Goal: Task Accomplishment & Management: Use online tool/utility

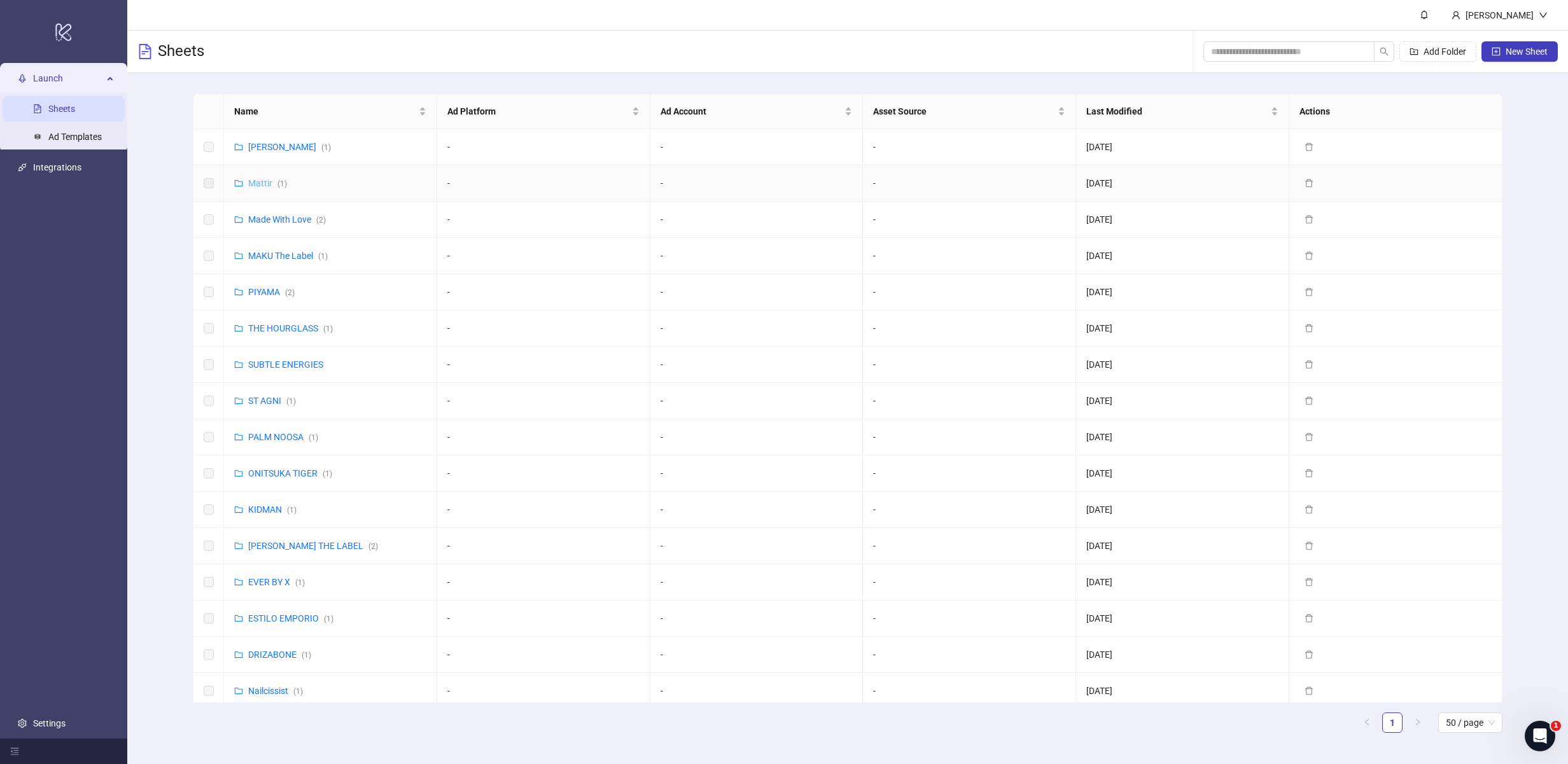
click at [257, 181] on link "[PERSON_NAME] ( 1 )" at bounding box center [268, 183] width 39 height 11
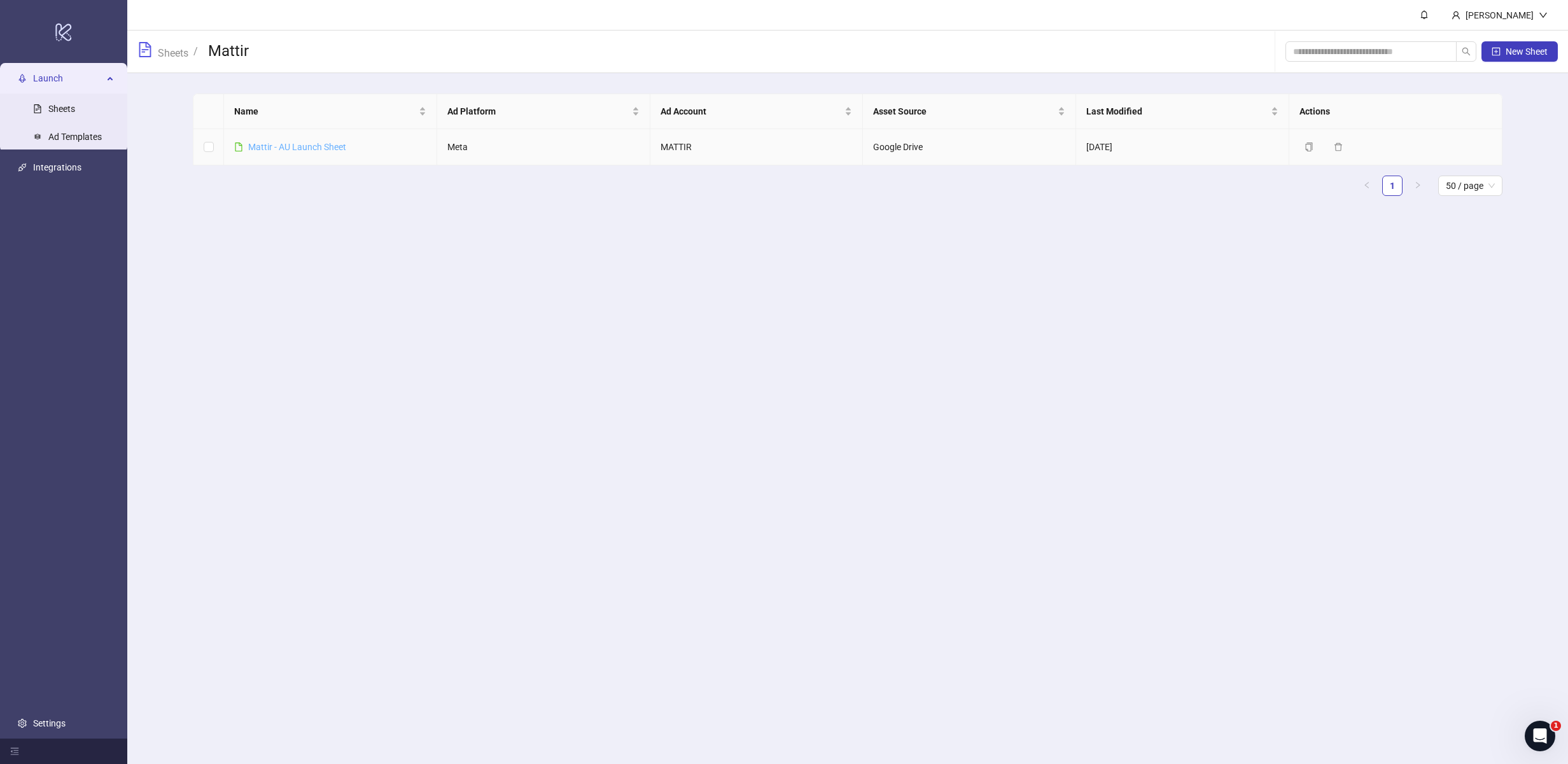
click at [280, 145] on link "Mattir - AU Launch Sheet" at bounding box center [297, 146] width 98 height 11
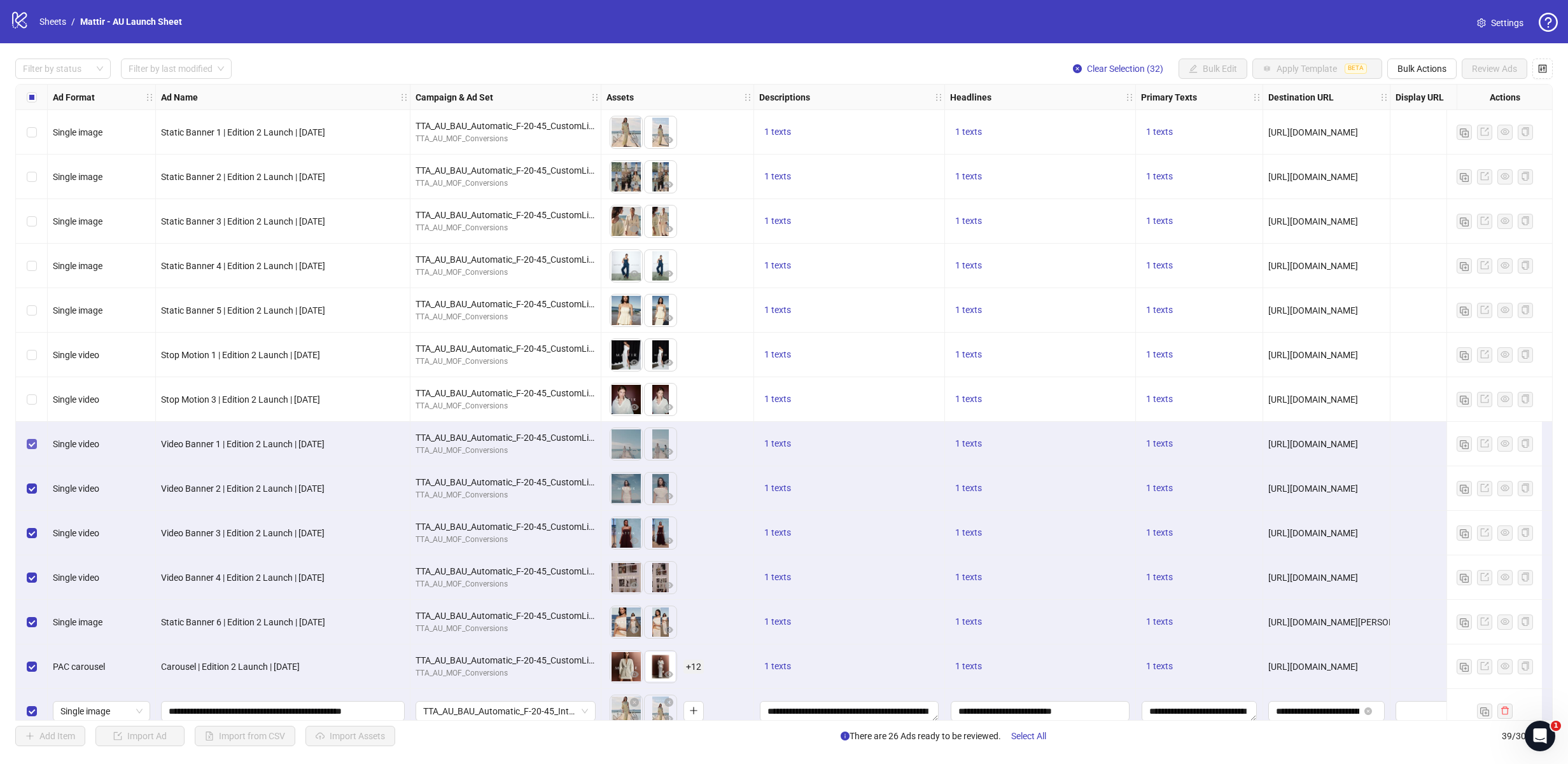
click at [33, 439] on label "Select row 8" at bounding box center [32, 443] width 11 height 14
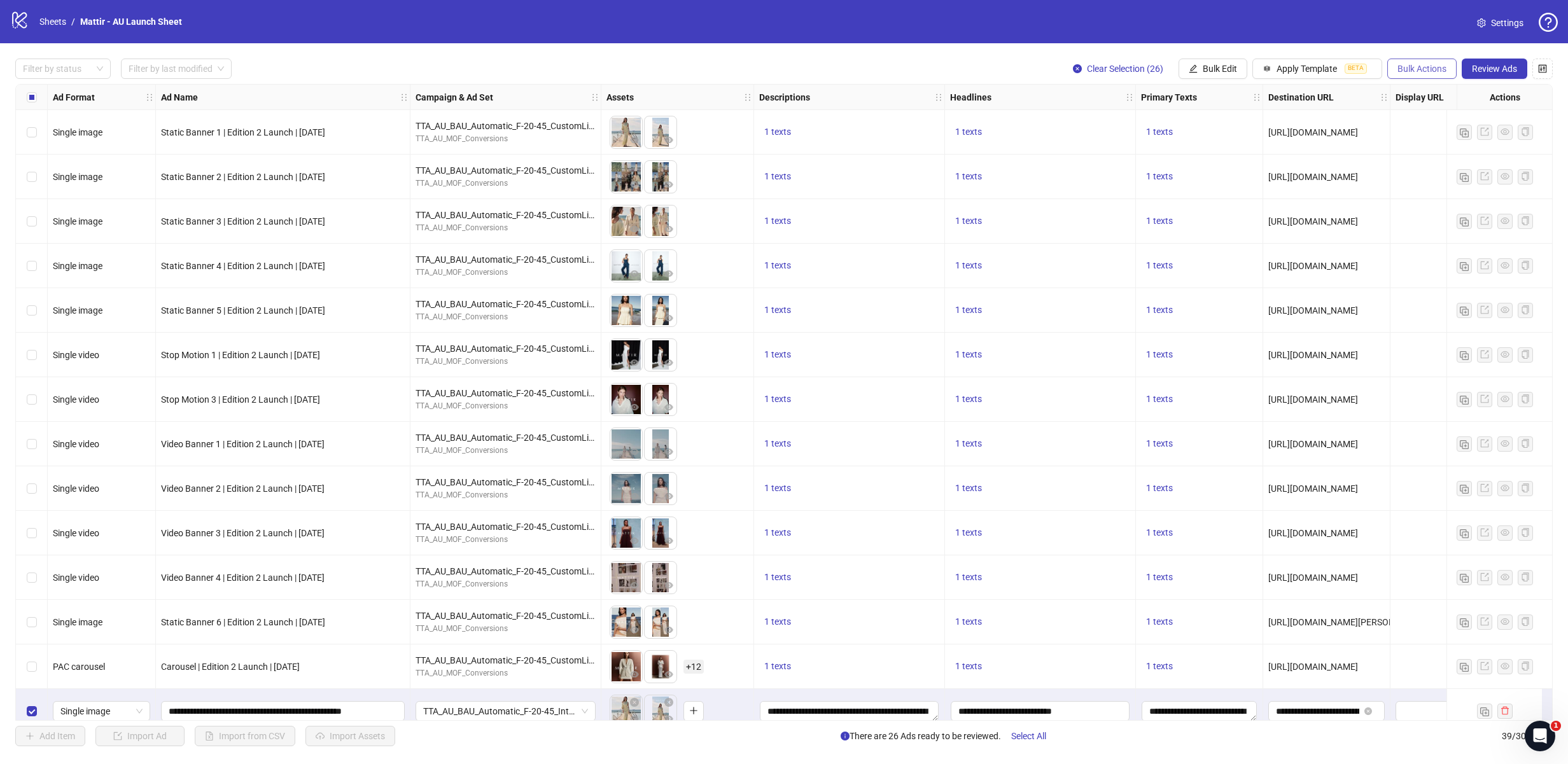
click at [1400, 67] on span "Bulk Actions" at bounding box center [1422, 68] width 49 height 11
click at [1414, 98] on span "Delete" at bounding box center [1439, 94] width 87 height 14
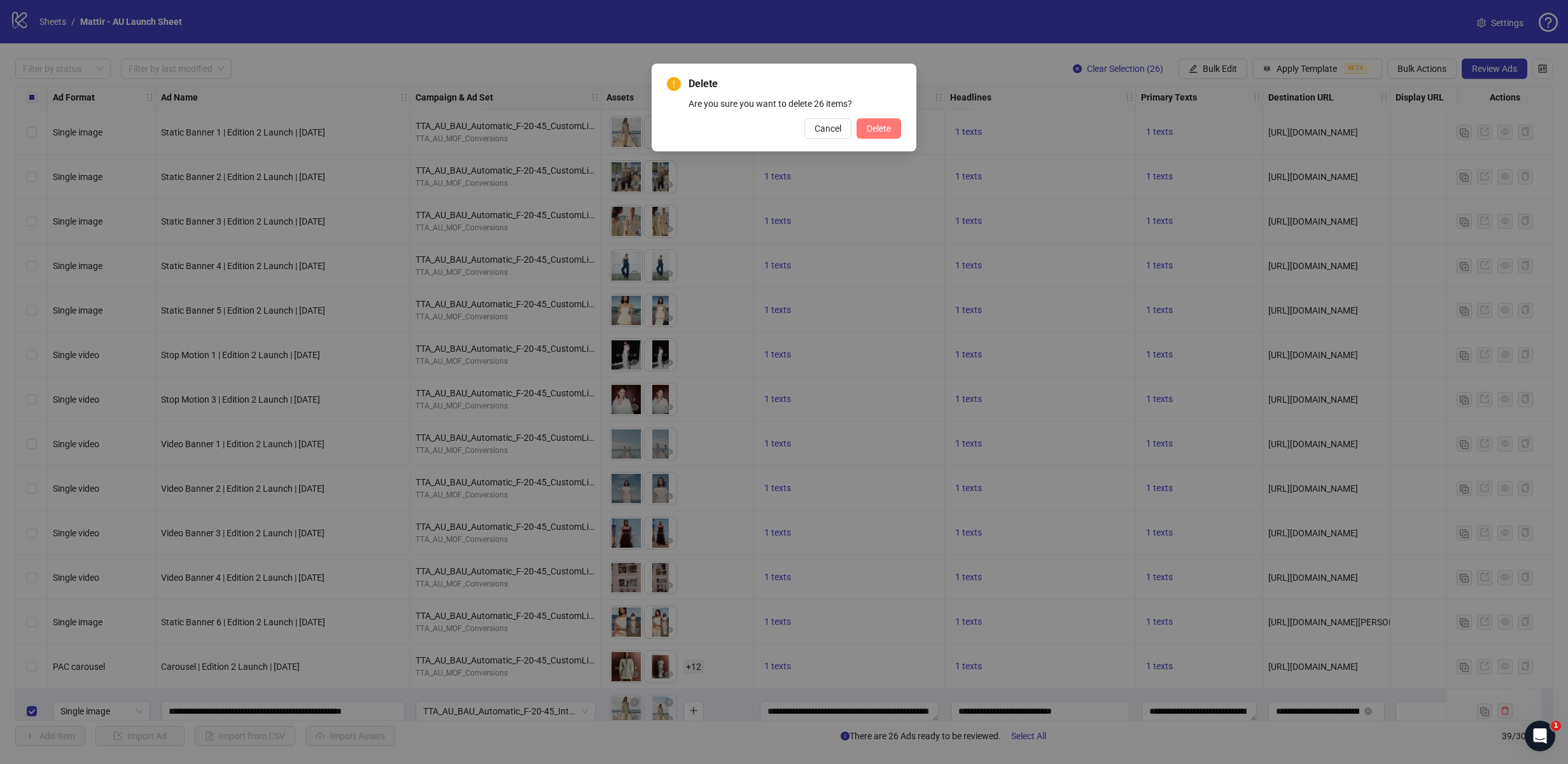
click at [884, 130] on span "Delete" at bounding box center [879, 129] width 24 height 11
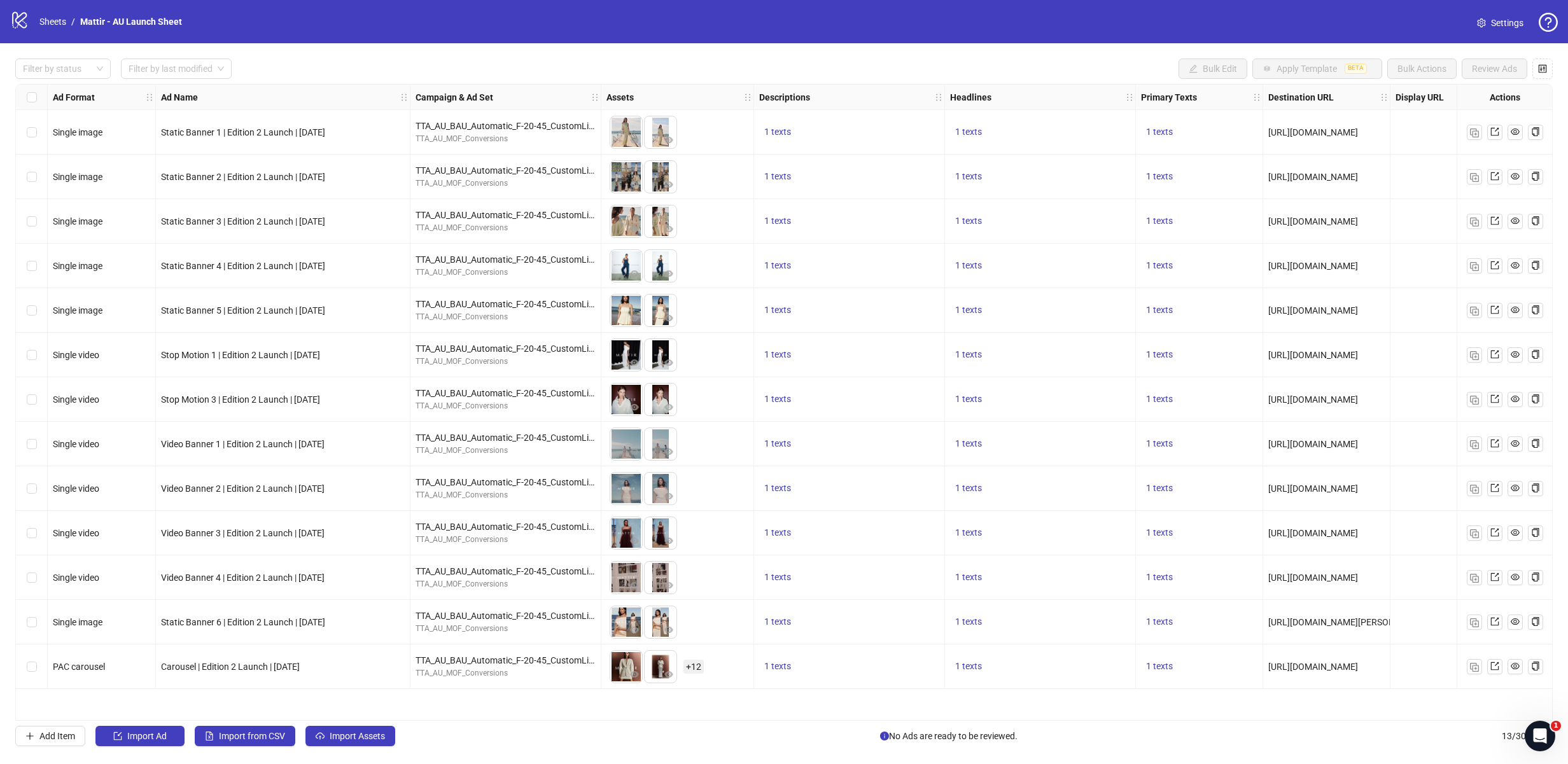
click at [37, 103] on div "Select all rows" at bounding box center [32, 97] width 32 height 25
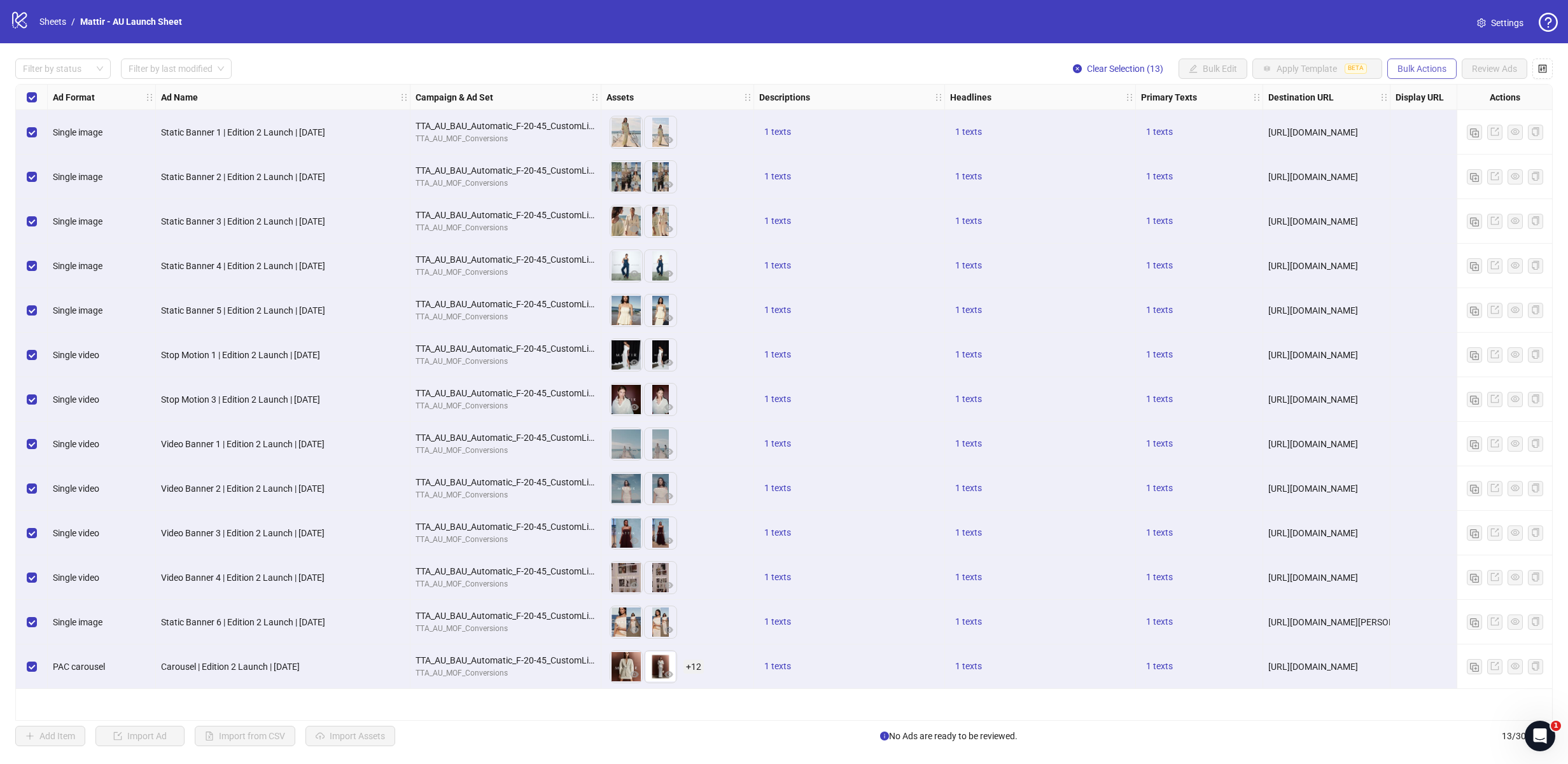
click at [1428, 63] on button "Bulk Actions" at bounding box center [1421, 68] width 69 height 20
click at [1424, 136] on span "Duplicate with assets" at bounding box center [1439, 135] width 87 height 14
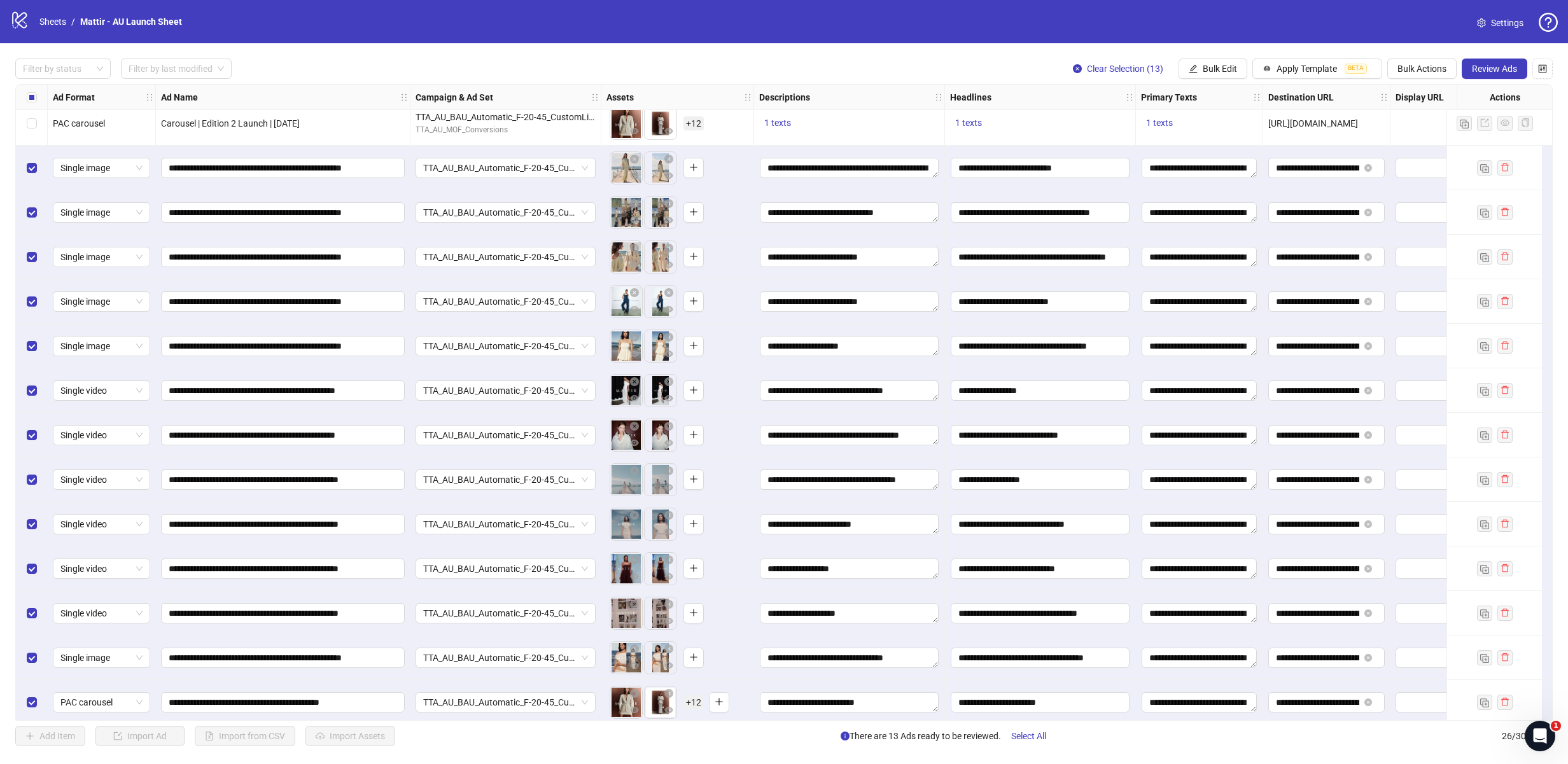
scroll to position [552, 0]
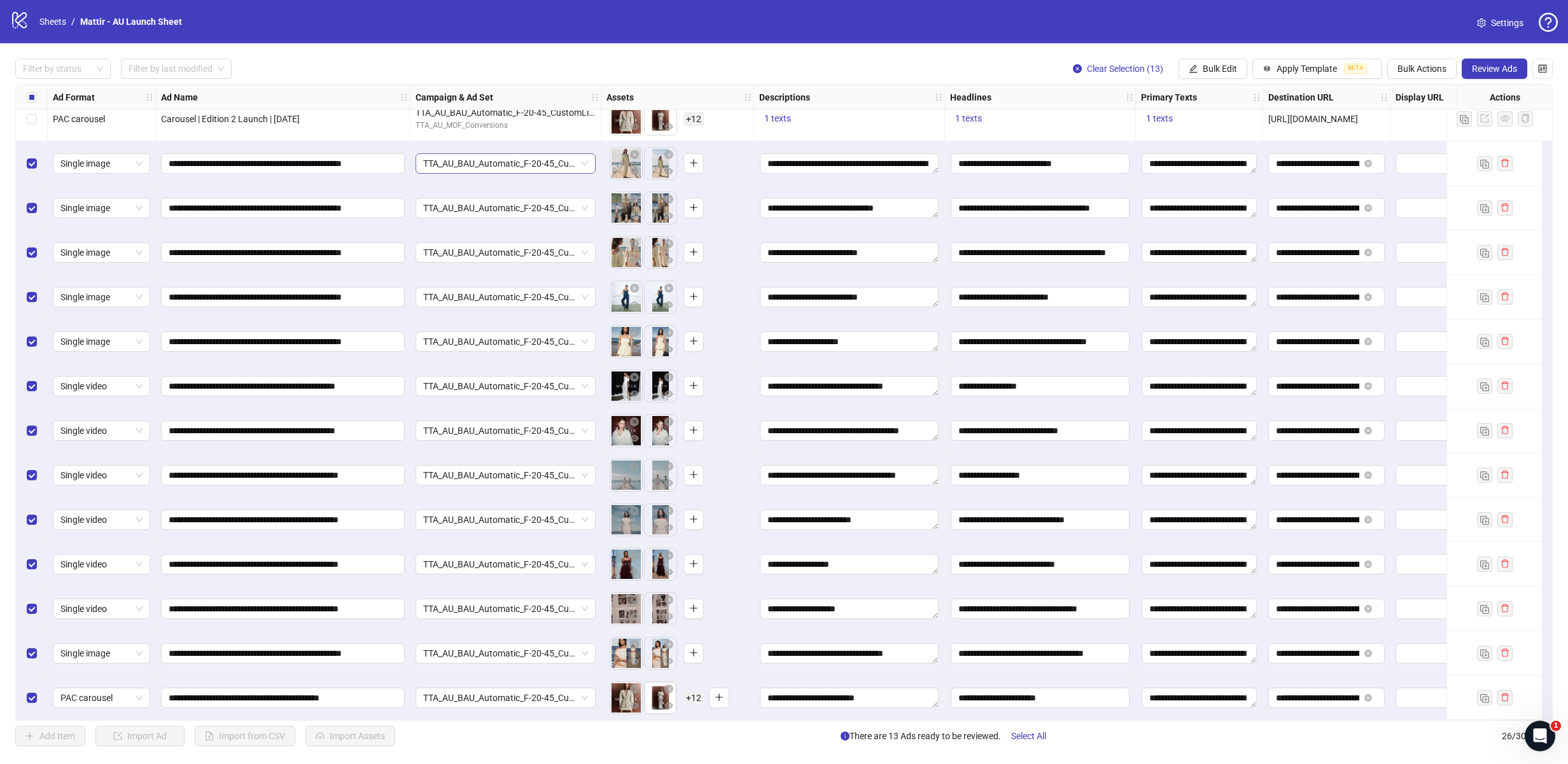
click at [561, 162] on span "TTA_AU_BAU_Automatic_F-20-45_CustomList_FirstPartyData_Purchase" at bounding box center [505, 163] width 165 height 19
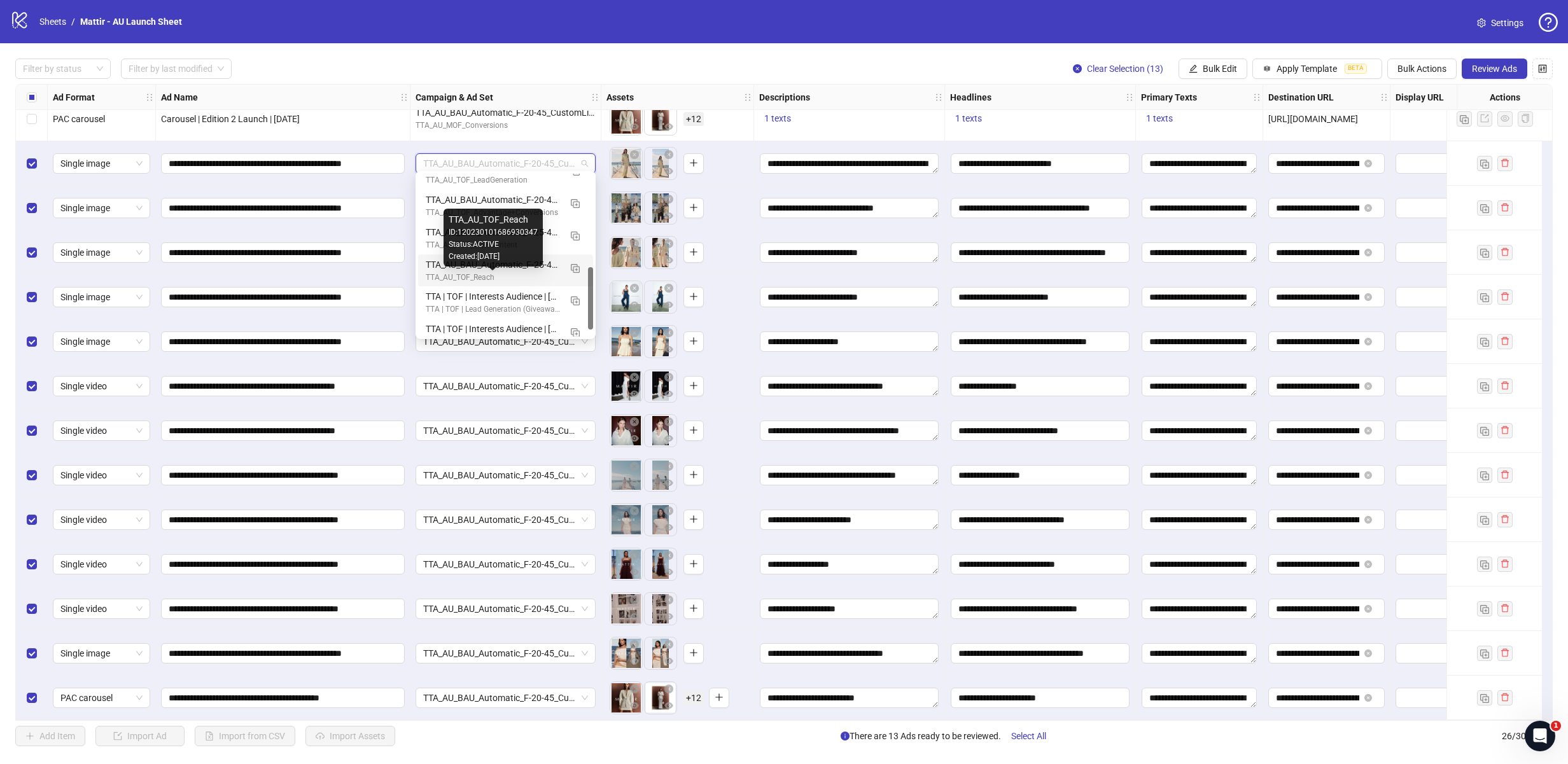
scroll to position [241, 0]
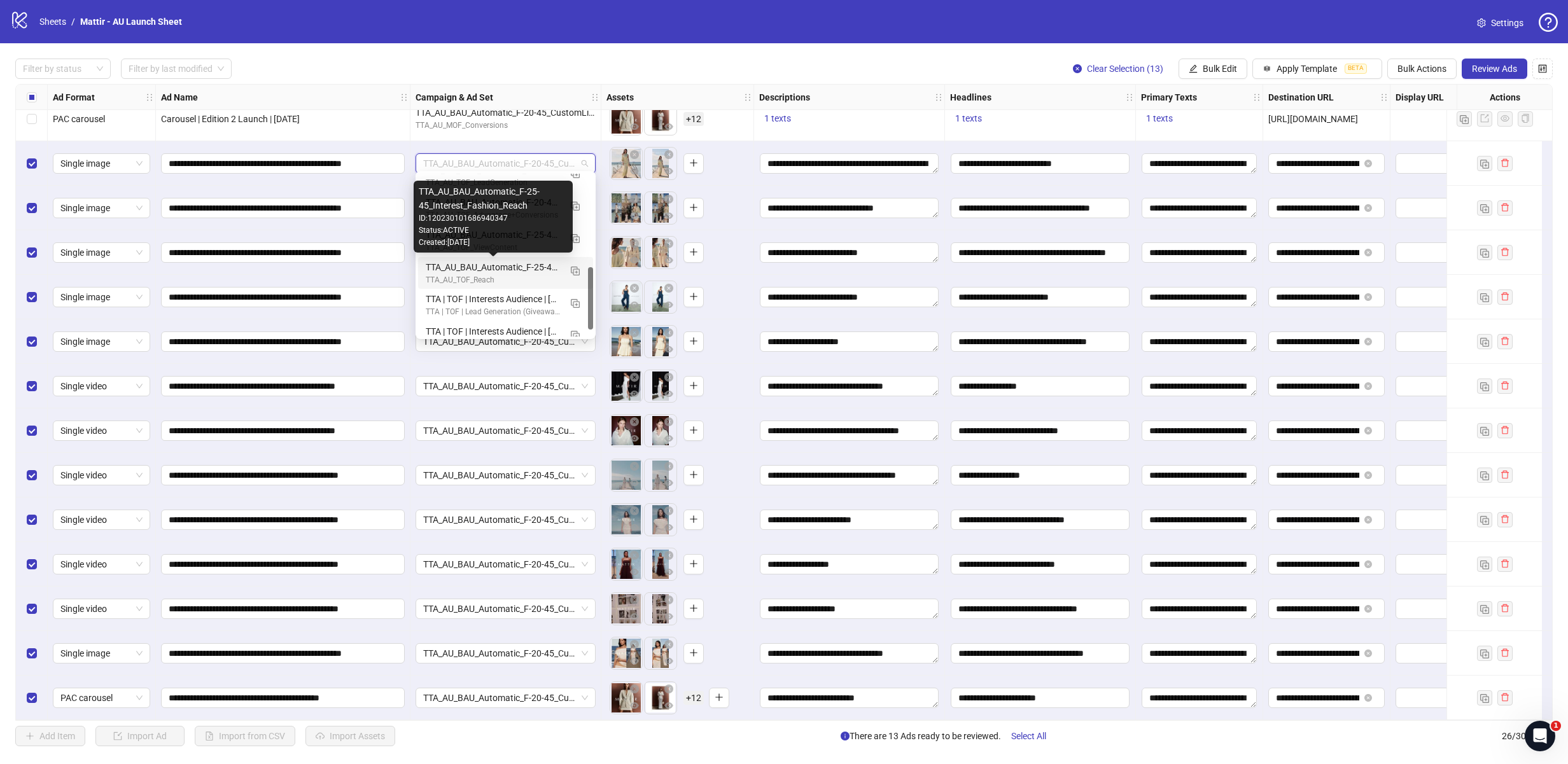
click at [495, 273] on div "TTA_AU_BAU_Automatic_F-25-45_Interest_Fashion_Reach" at bounding box center [492, 267] width 134 height 14
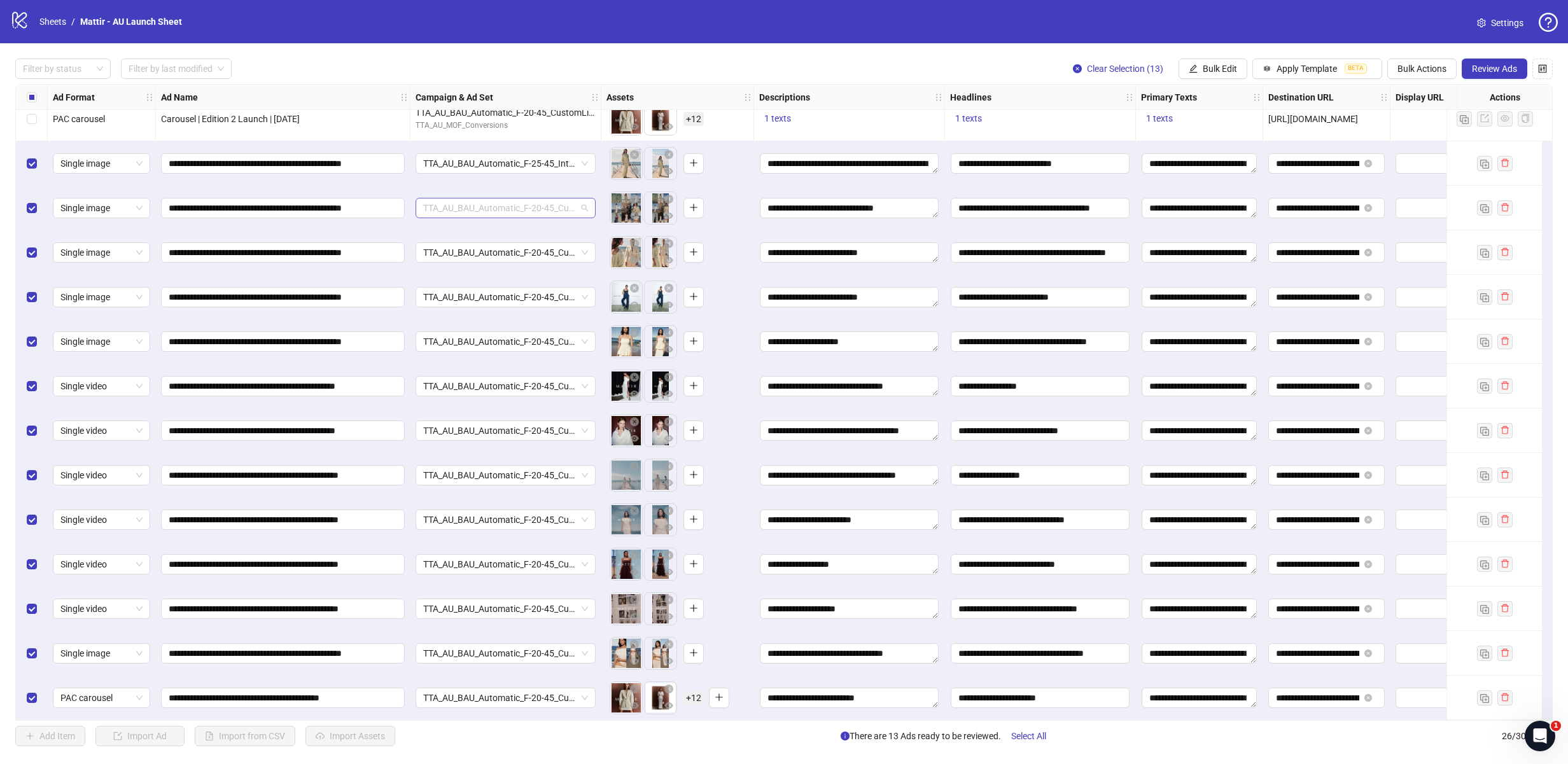
click at [493, 200] on span "TTA_AU_BAU_Automatic_F-20-45_CustomList_FirstPartyData_Purchase" at bounding box center [505, 207] width 165 height 19
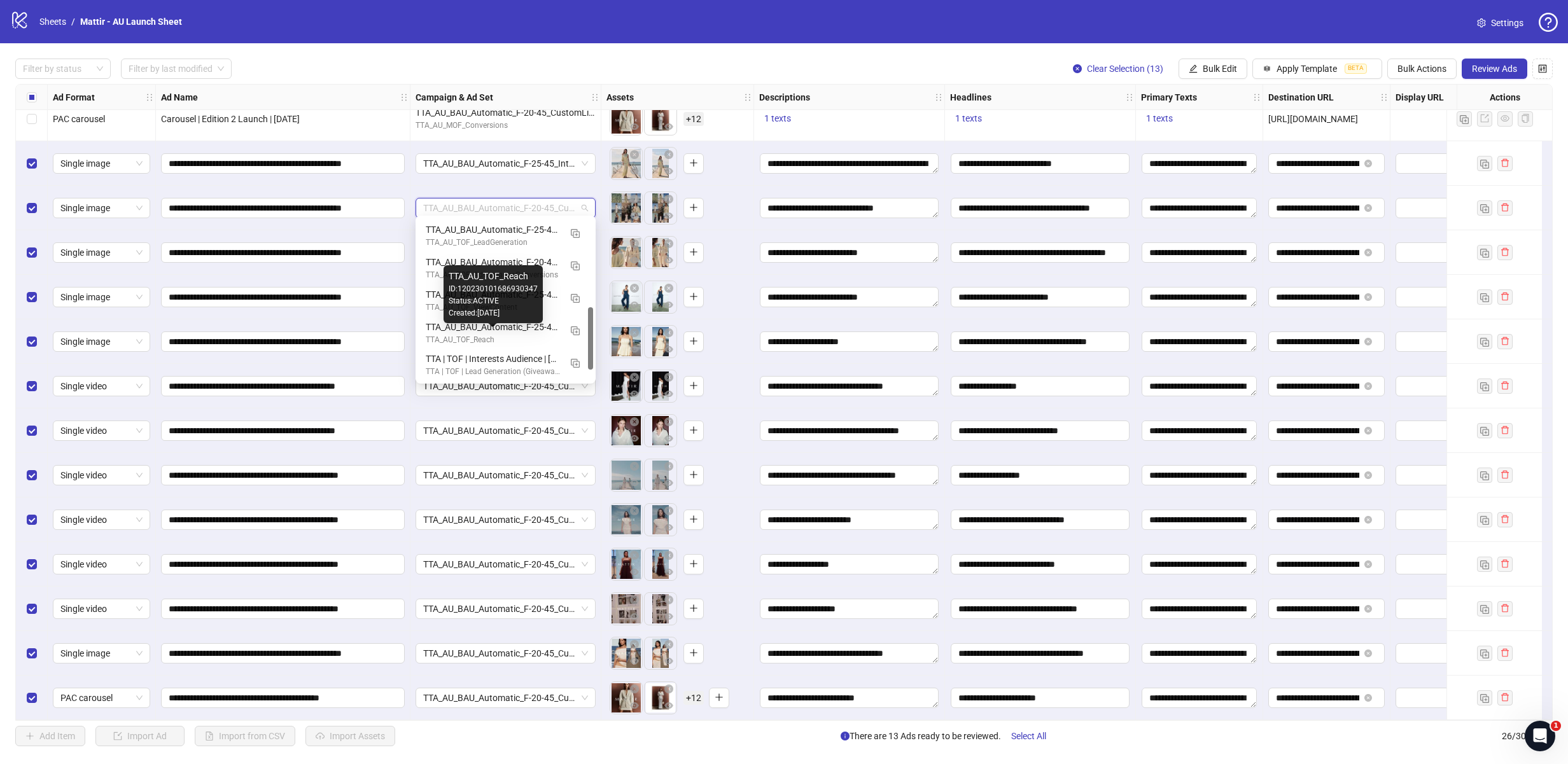
scroll to position [229, 0]
click at [490, 334] on div "TTA_AU_TOF_Reach" at bounding box center [492, 336] width 134 height 12
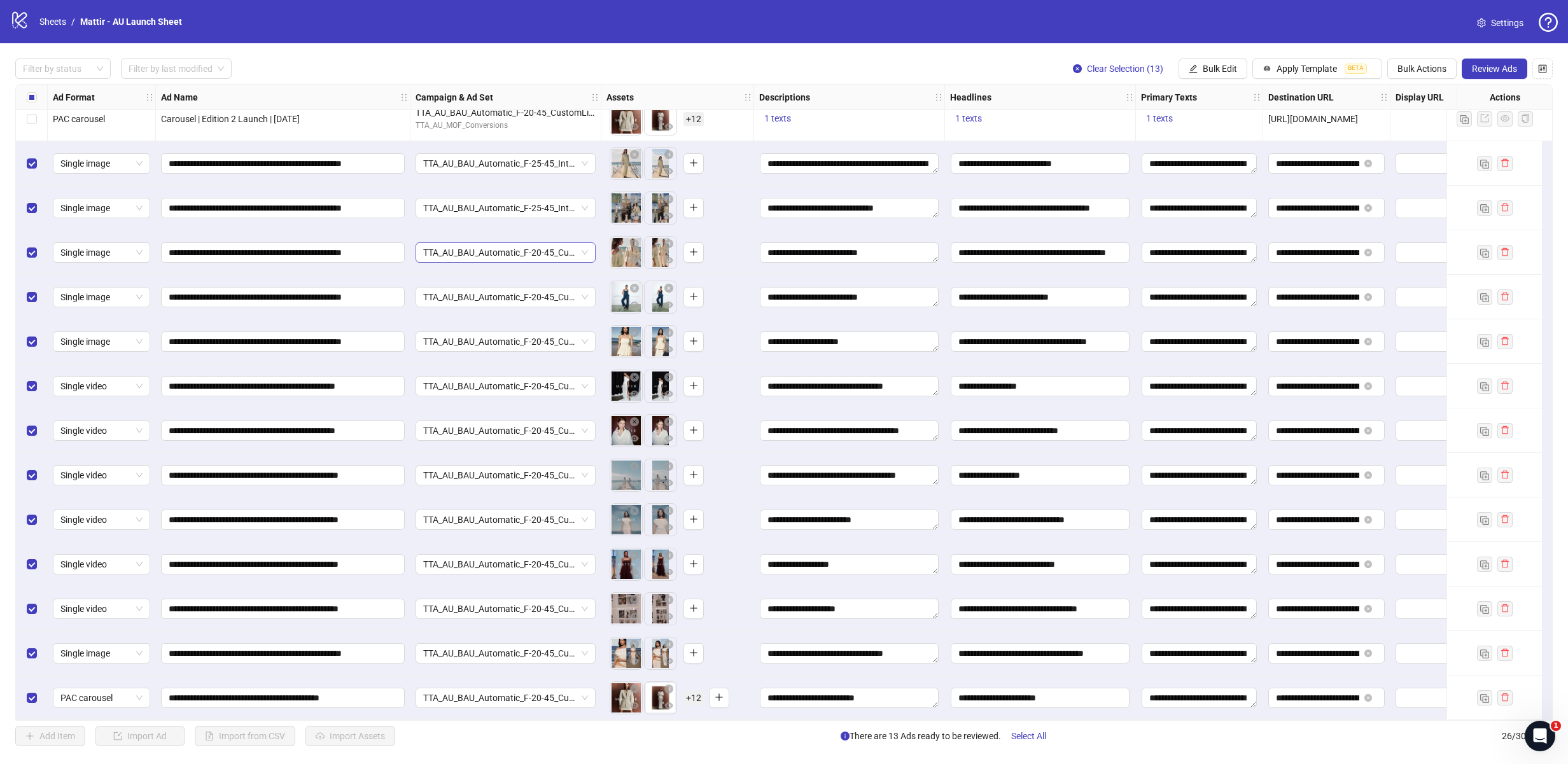
click at [487, 246] on span "TTA_AU_BAU_Automatic_F-20-45_CustomList_FirstPartyData_Purchase" at bounding box center [505, 252] width 165 height 19
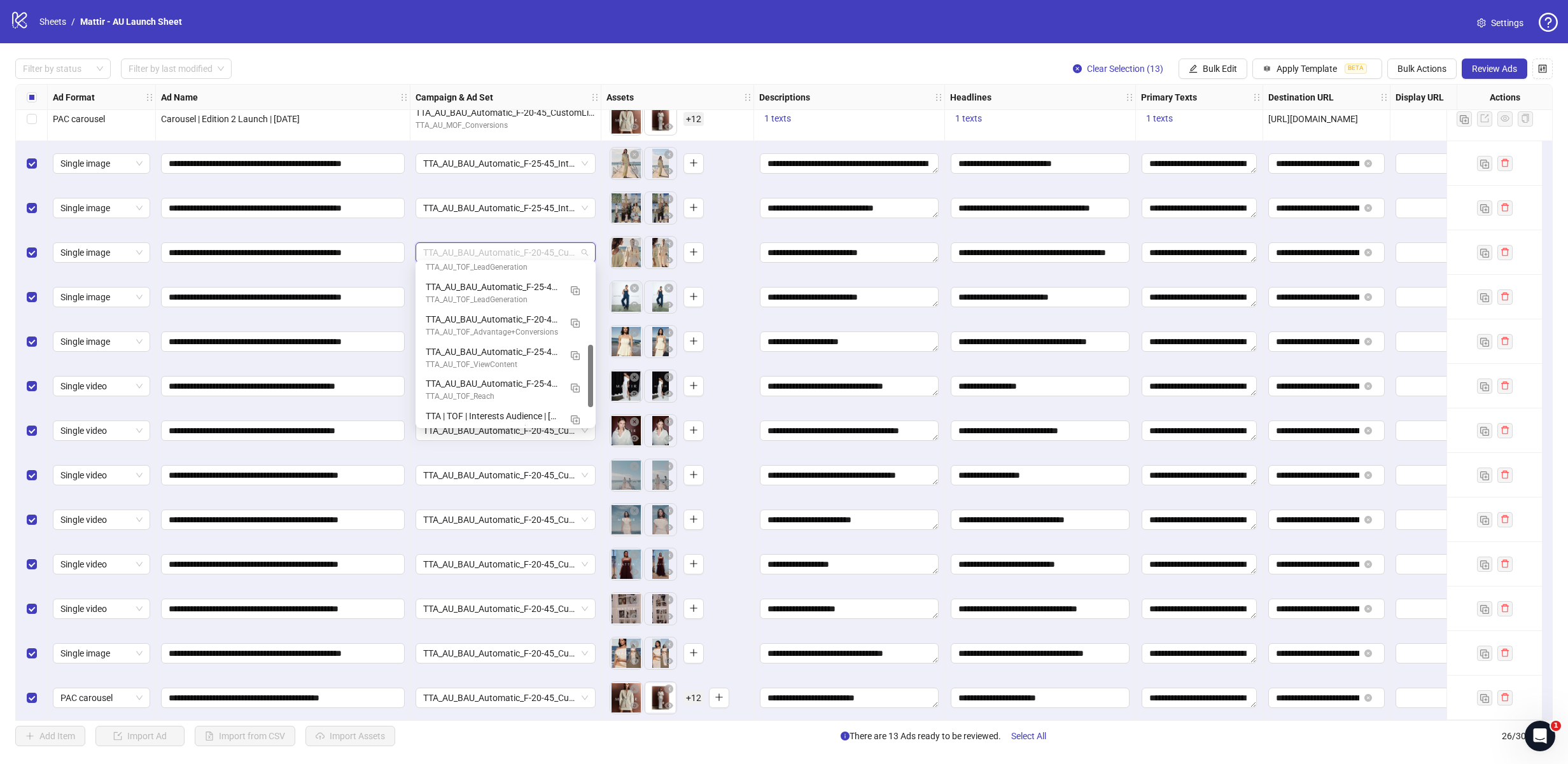
scroll to position [219, 0]
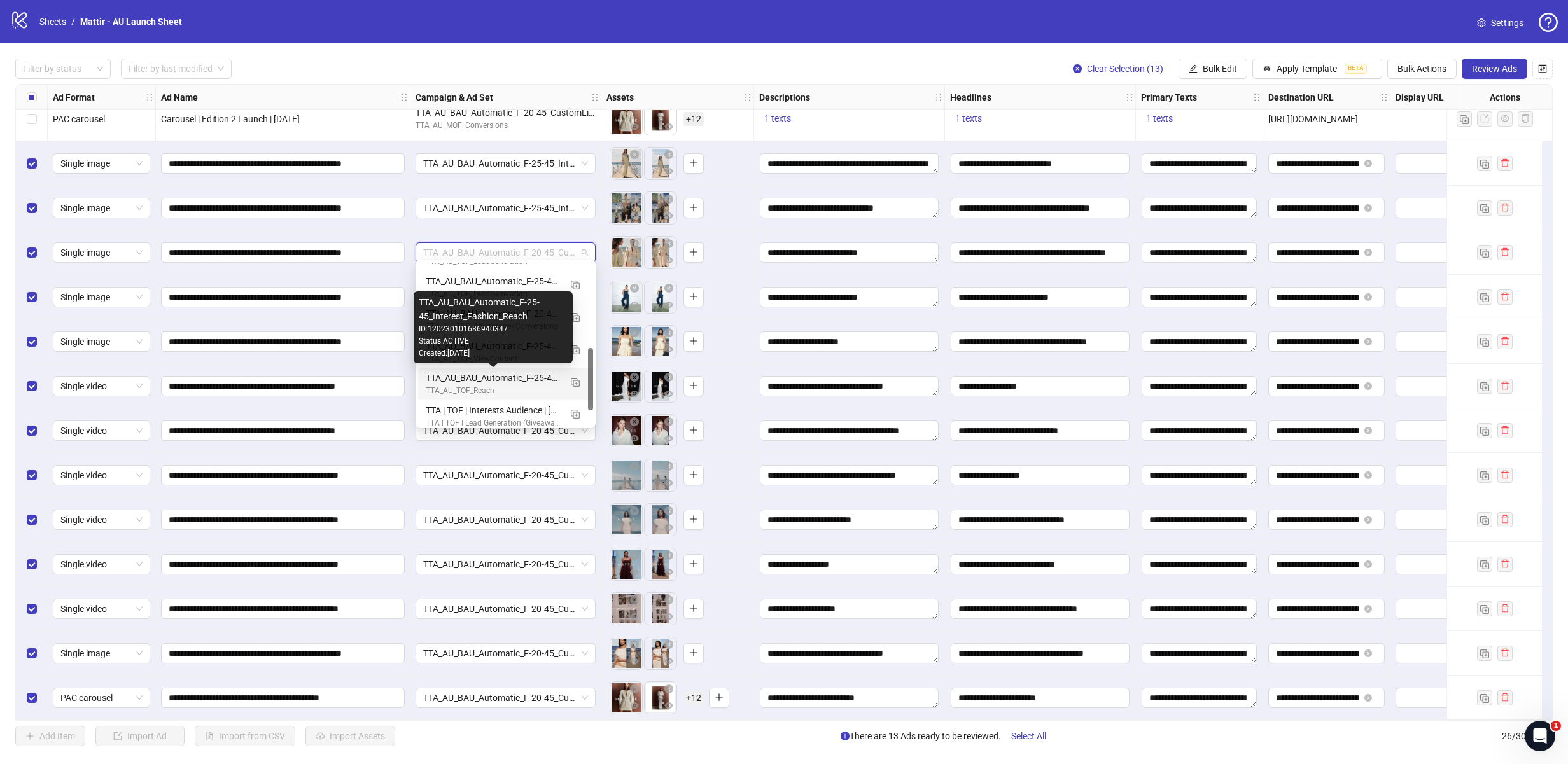
click at [480, 385] on div "TTA_AU_TOF_Reach" at bounding box center [492, 391] width 134 height 12
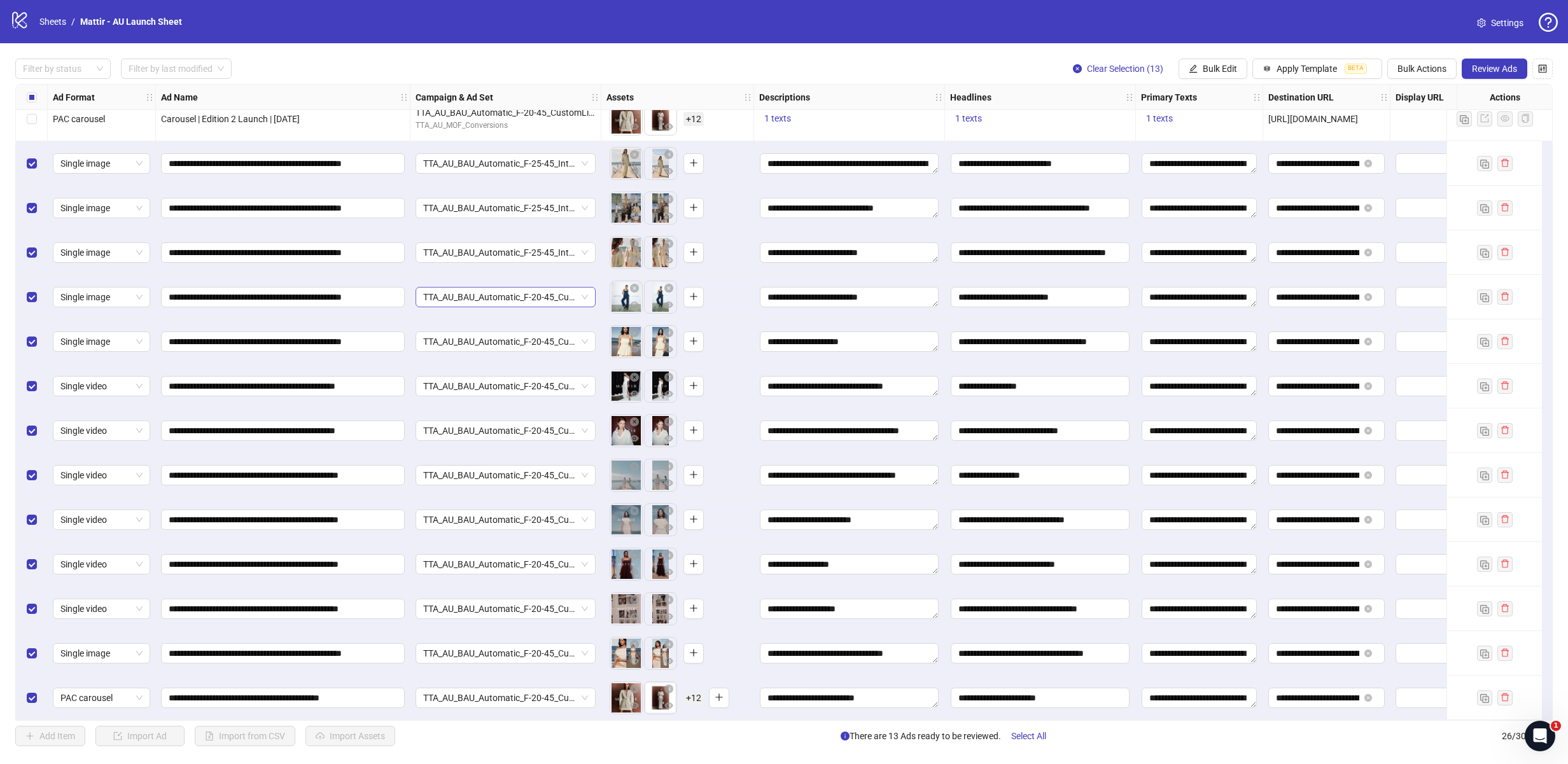
click at [488, 294] on span "TTA_AU_BAU_Automatic_F-20-45_CustomList_FirstPartyData_Purchase" at bounding box center [505, 296] width 165 height 19
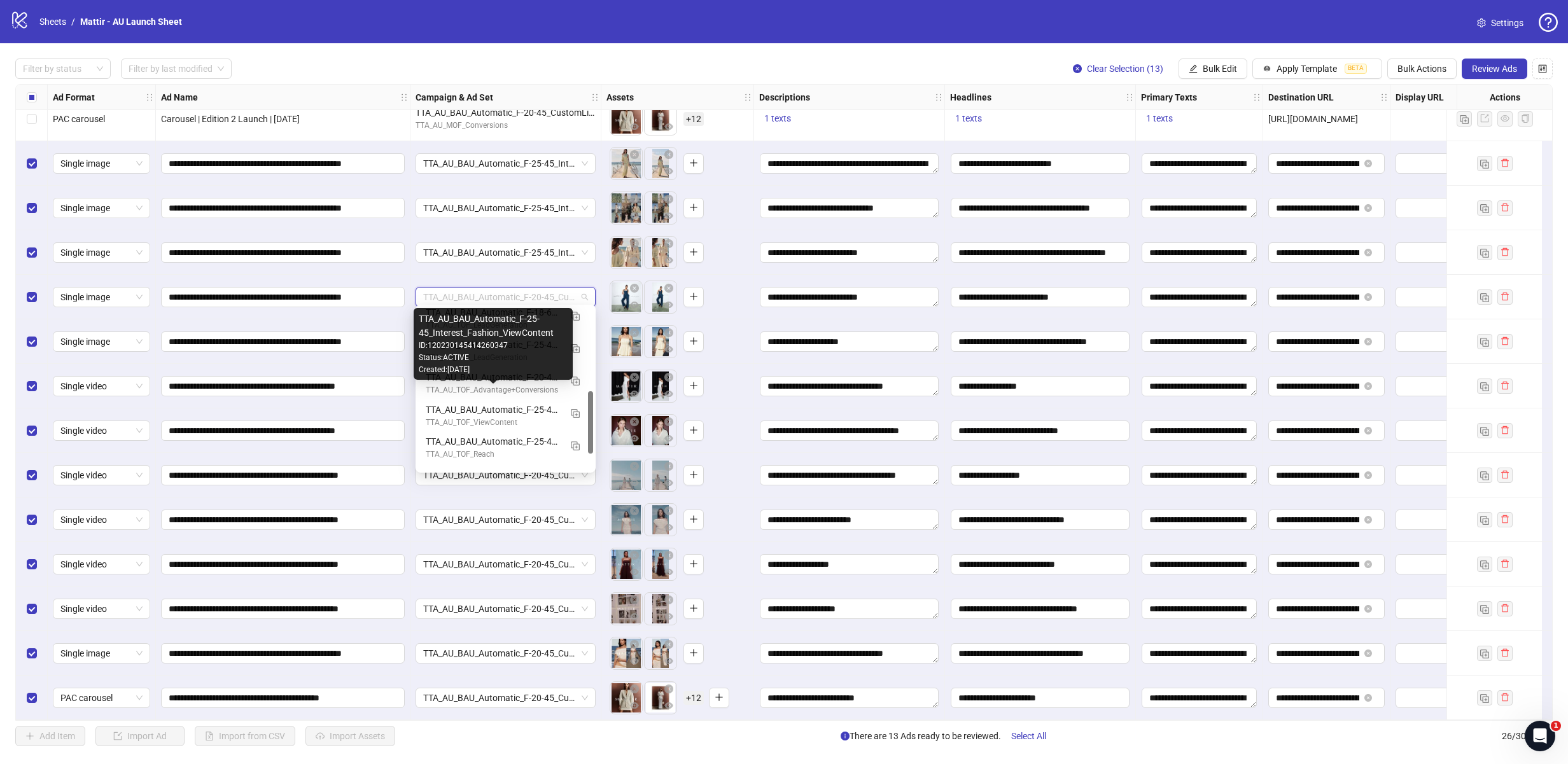
scroll to position [220, 0]
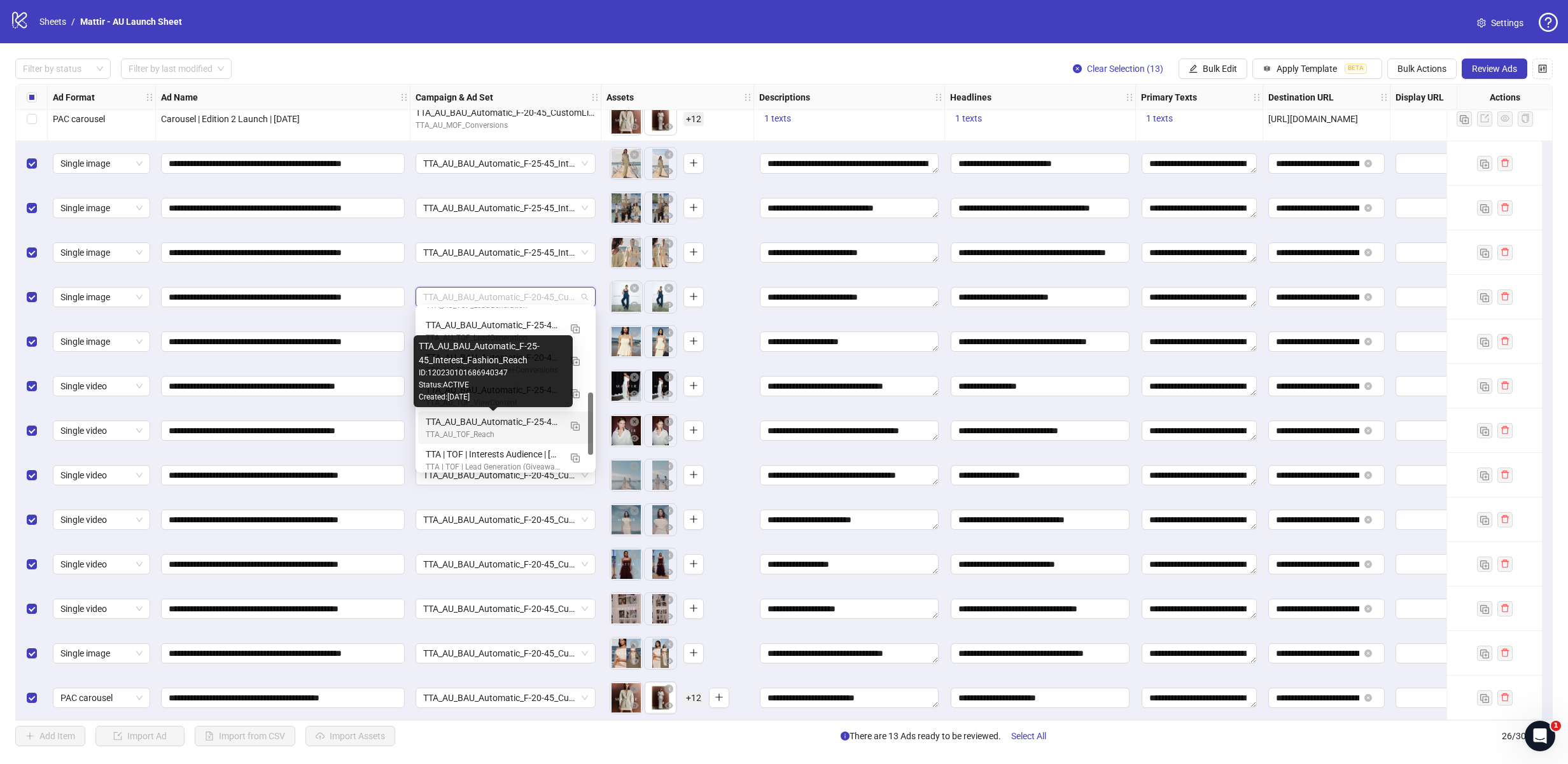
click at [482, 431] on div "TTA_AU_TOF_Reach" at bounding box center [492, 434] width 134 height 12
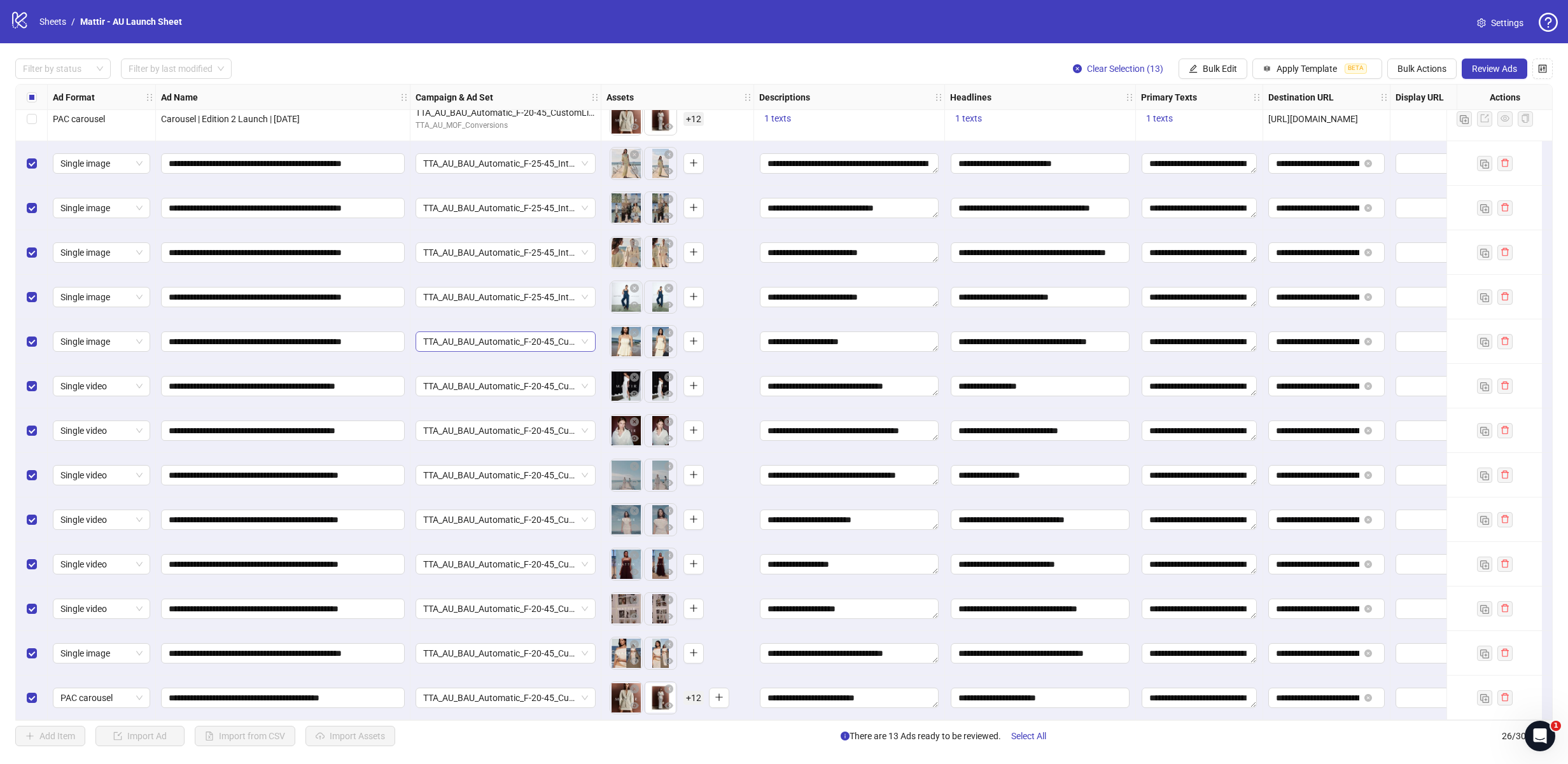
click at [488, 335] on span "TTA_AU_BAU_Automatic_F-20-45_CustomList_FirstPartyData_Purchase" at bounding box center [505, 341] width 165 height 19
click at [476, 488] on div "TTA_AU_TOF_Reach" at bounding box center [492, 493] width 134 height 12
click at [484, 383] on span "TTA_AU_BAU_Automatic_F-20-45_CustomList_FirstPartyData_Purchase" at bounding box center [505, 386] width 165 height 19
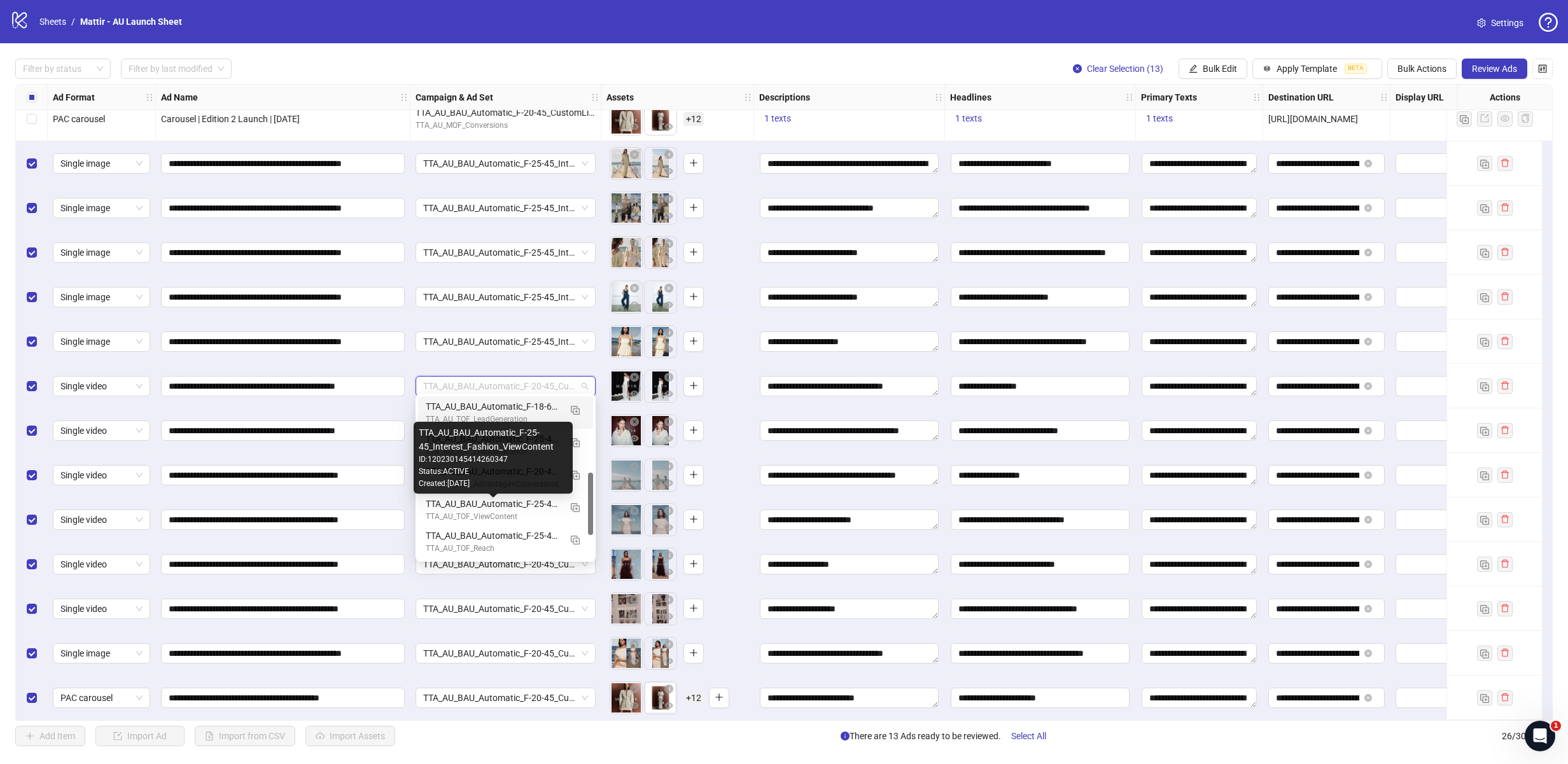
scroll to position [202, 0]
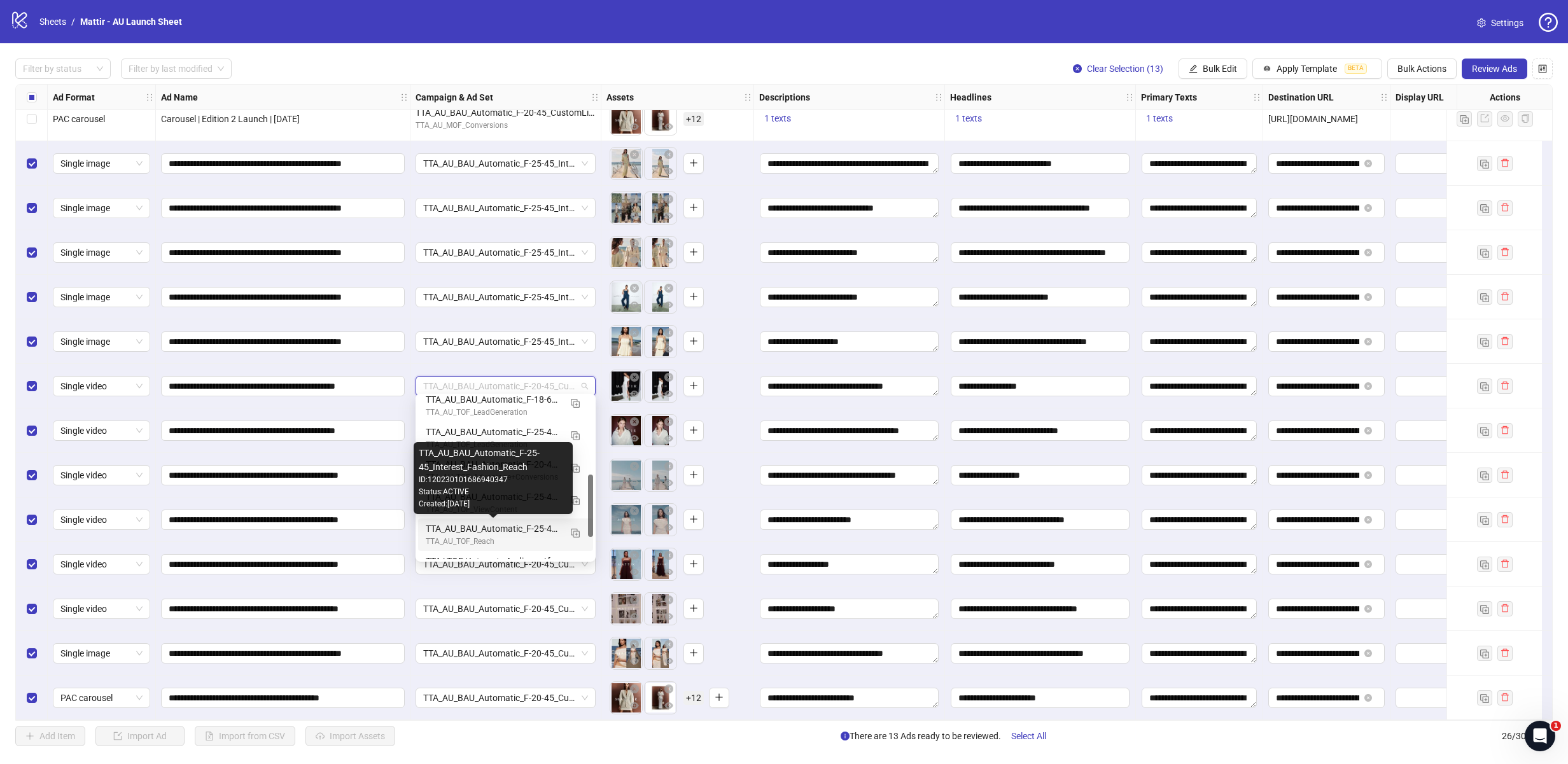
click at [474, 530] on div "TTA_AU_BAU_Automatic_F-25-45_Interest_Fashion_Reach" at bounding box center [492, 528] width 134 height 14
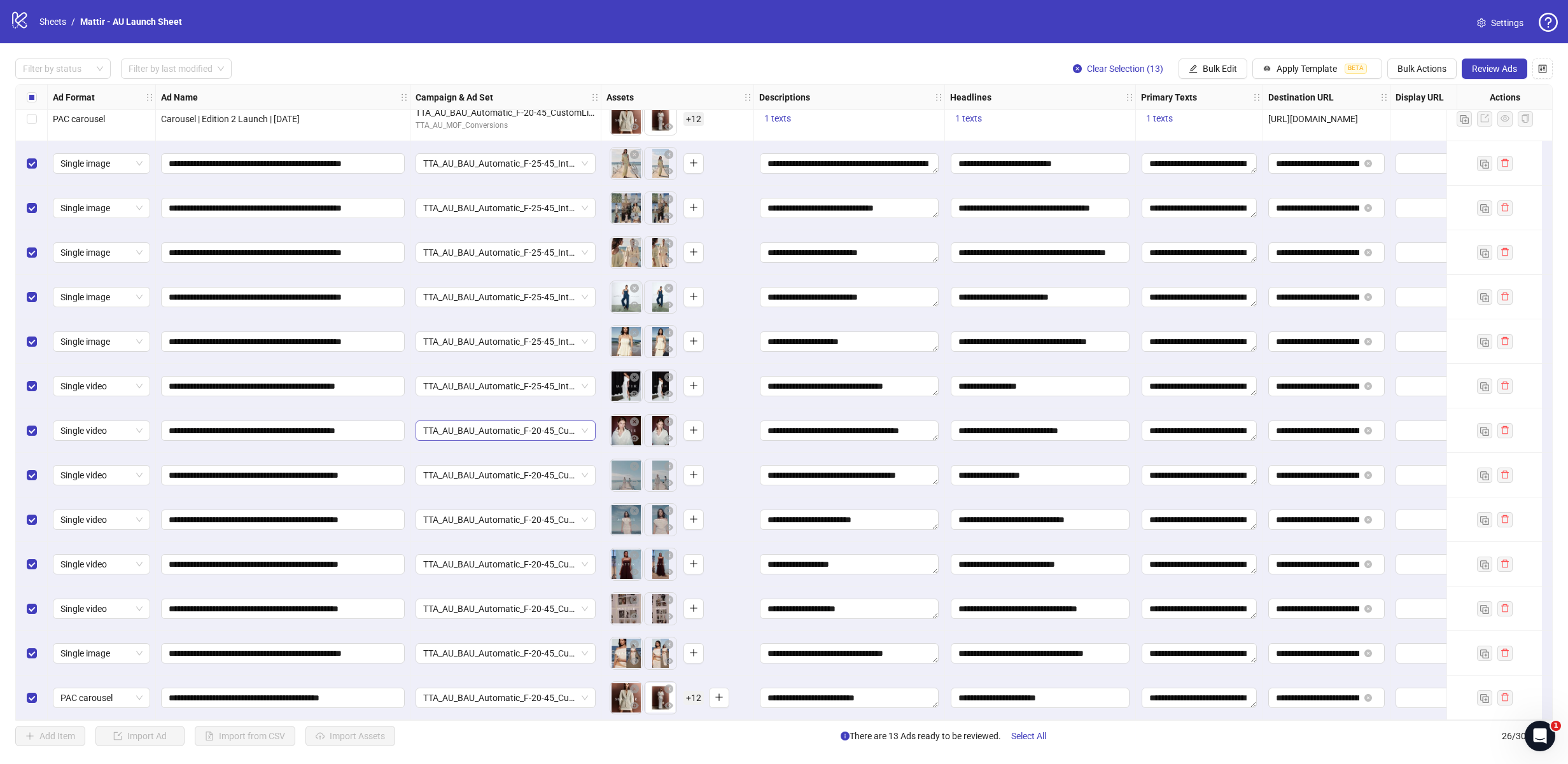
click at [482, 428] on span "TTA_AU_BAU_Automatic_F-20-45_CustomList_FirstPartyData_Purchase" at bounding box center [505, 430] width 165 height 19
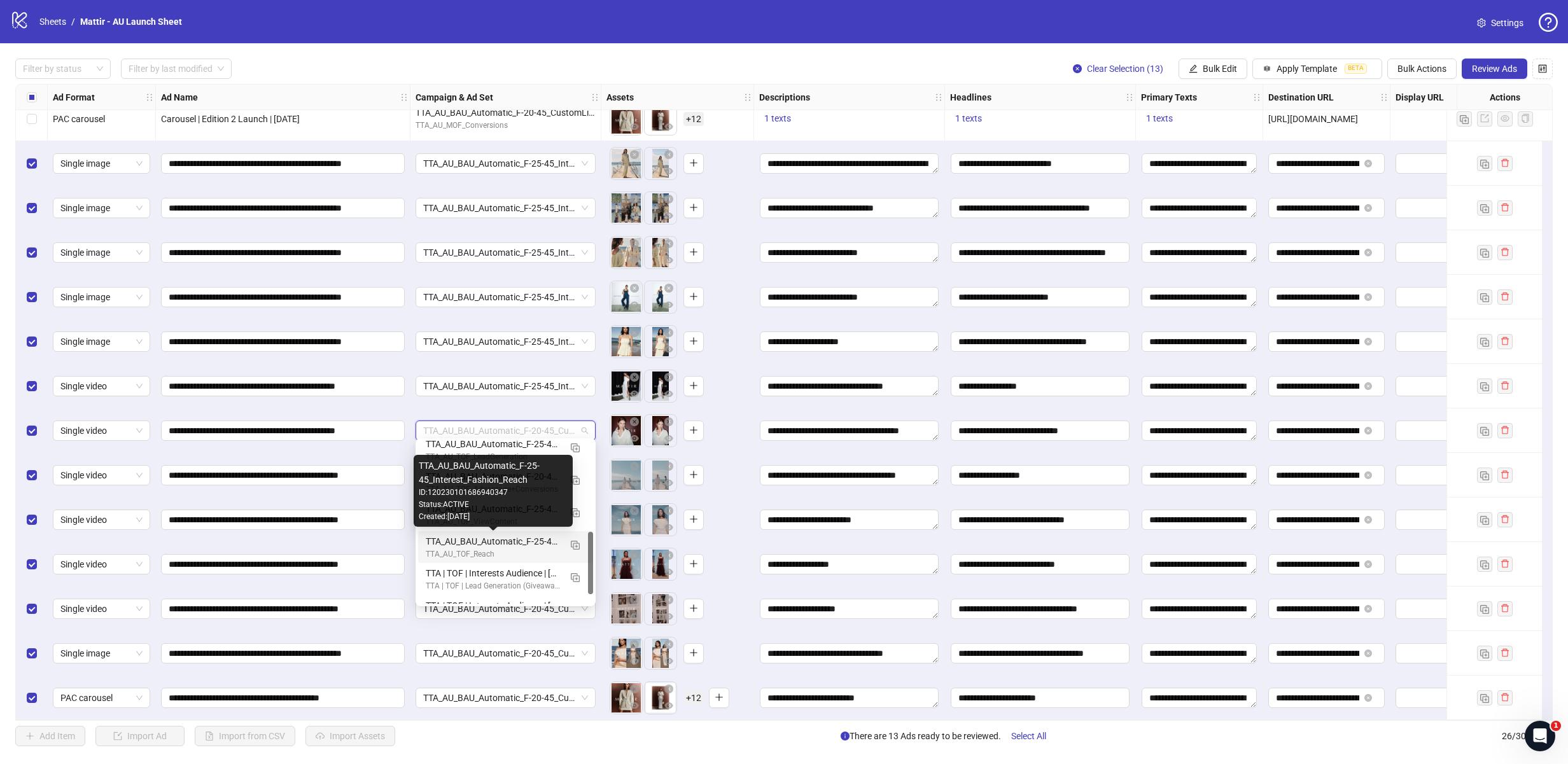
scroll to position [235, 0]
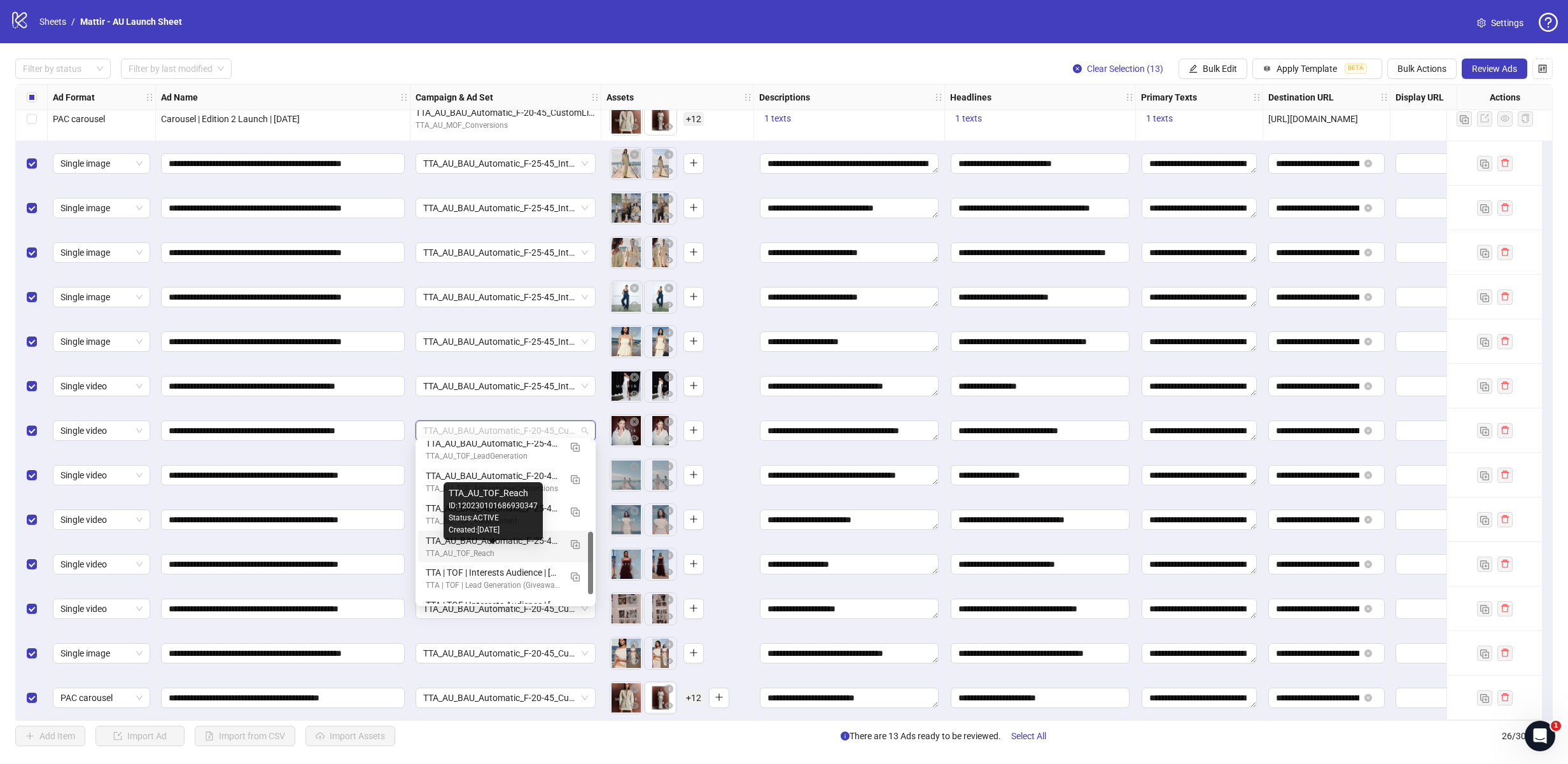
click at [483, 547] on div "TTA_AU_BAU_Automatic_F-25-45_Interest_Fashion_Reach" at bounding box center [492, 540] width 134 height 14
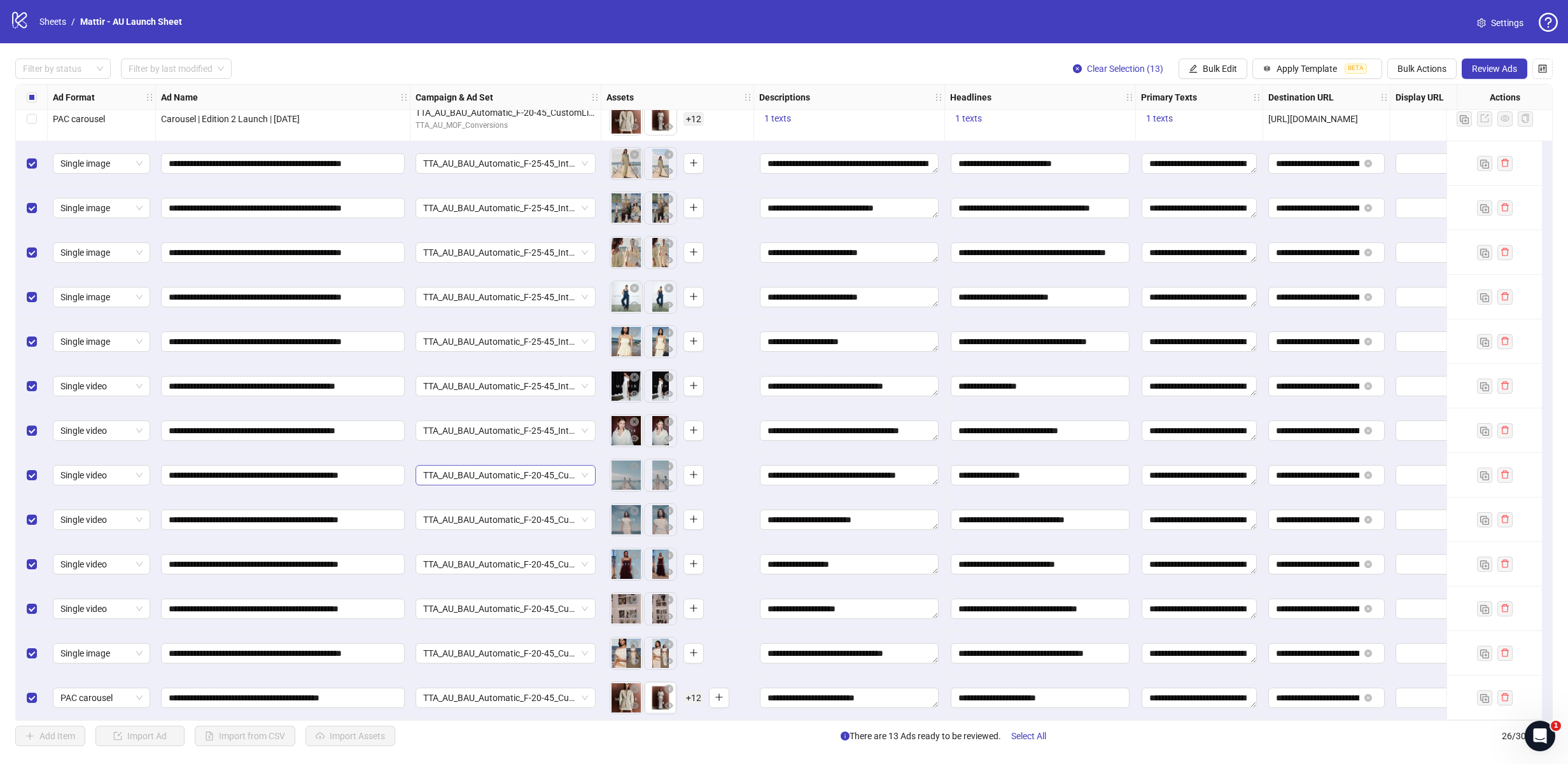
click at [489, 474] on span "TTA_AU_BAU_Automatic_F-20-45_CustomList_FirstPartyData_Purchase" at bounding box center [505, 474] width 165 height 19
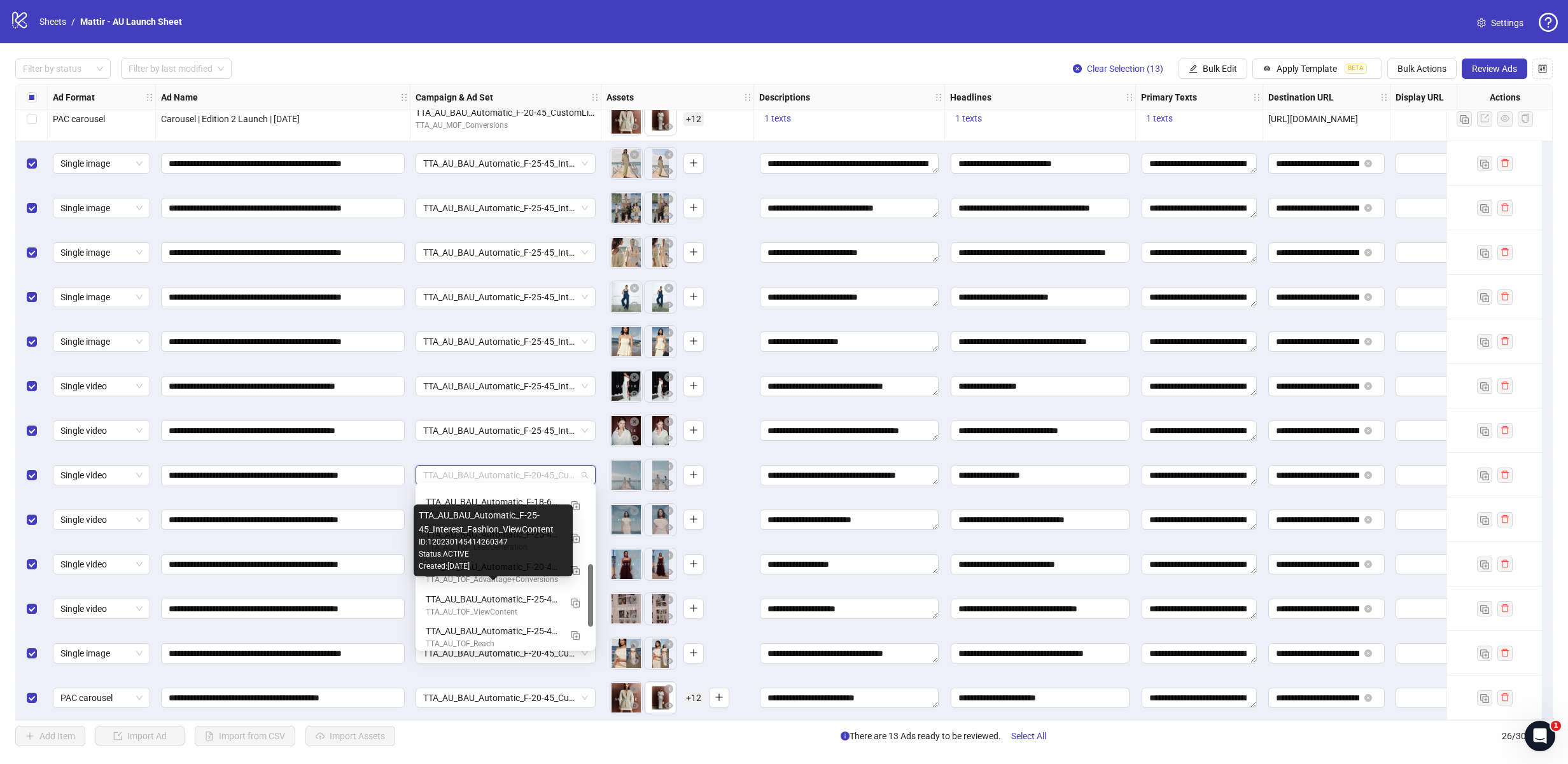
scroll to position [241, 0]
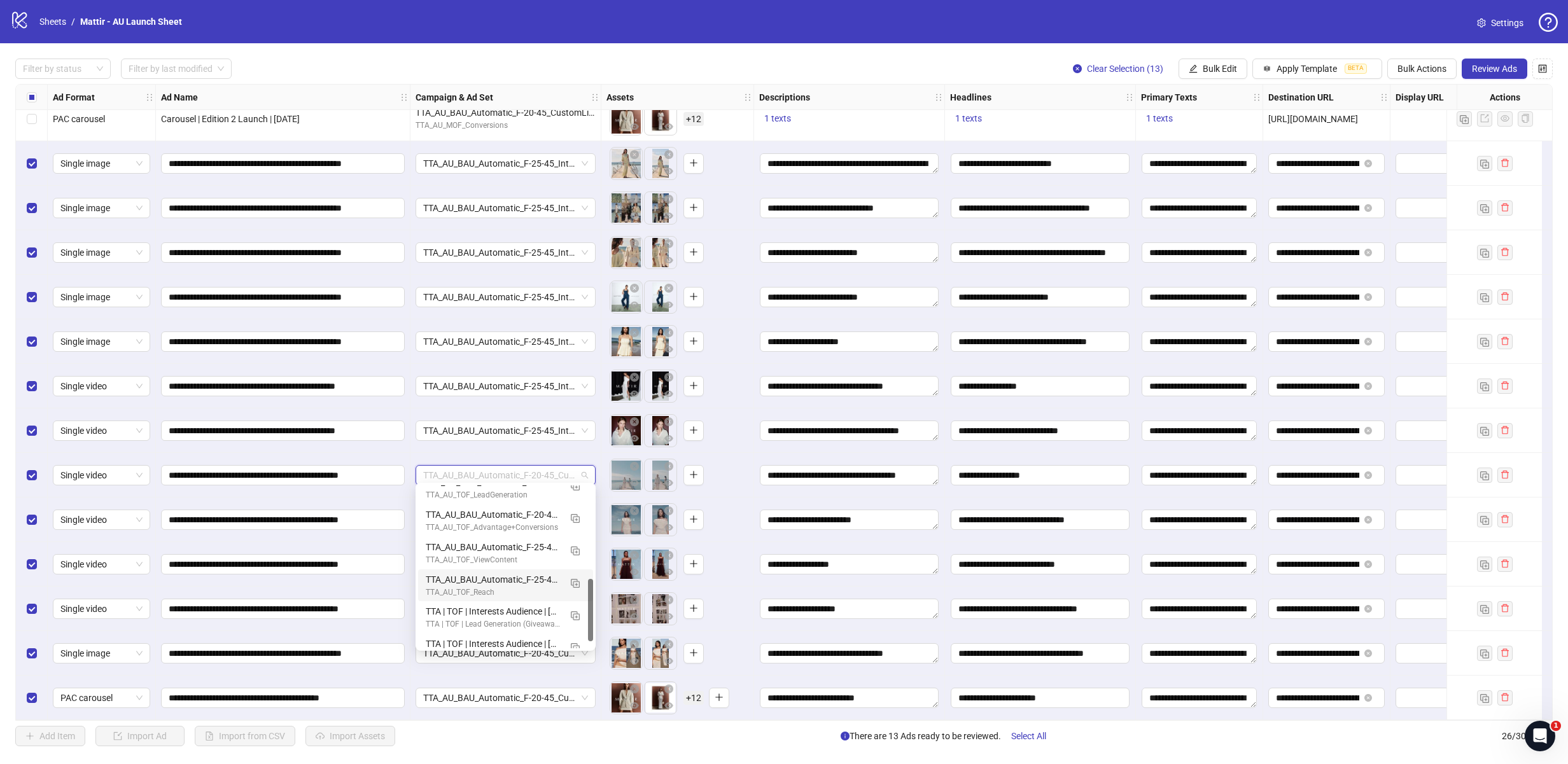
click at [483, 582] on div "TTA_AU_BAU_Automatic_F-25-45_Interest_Fashion_Reach" at bounding box center [492, 579] width 134 height 14
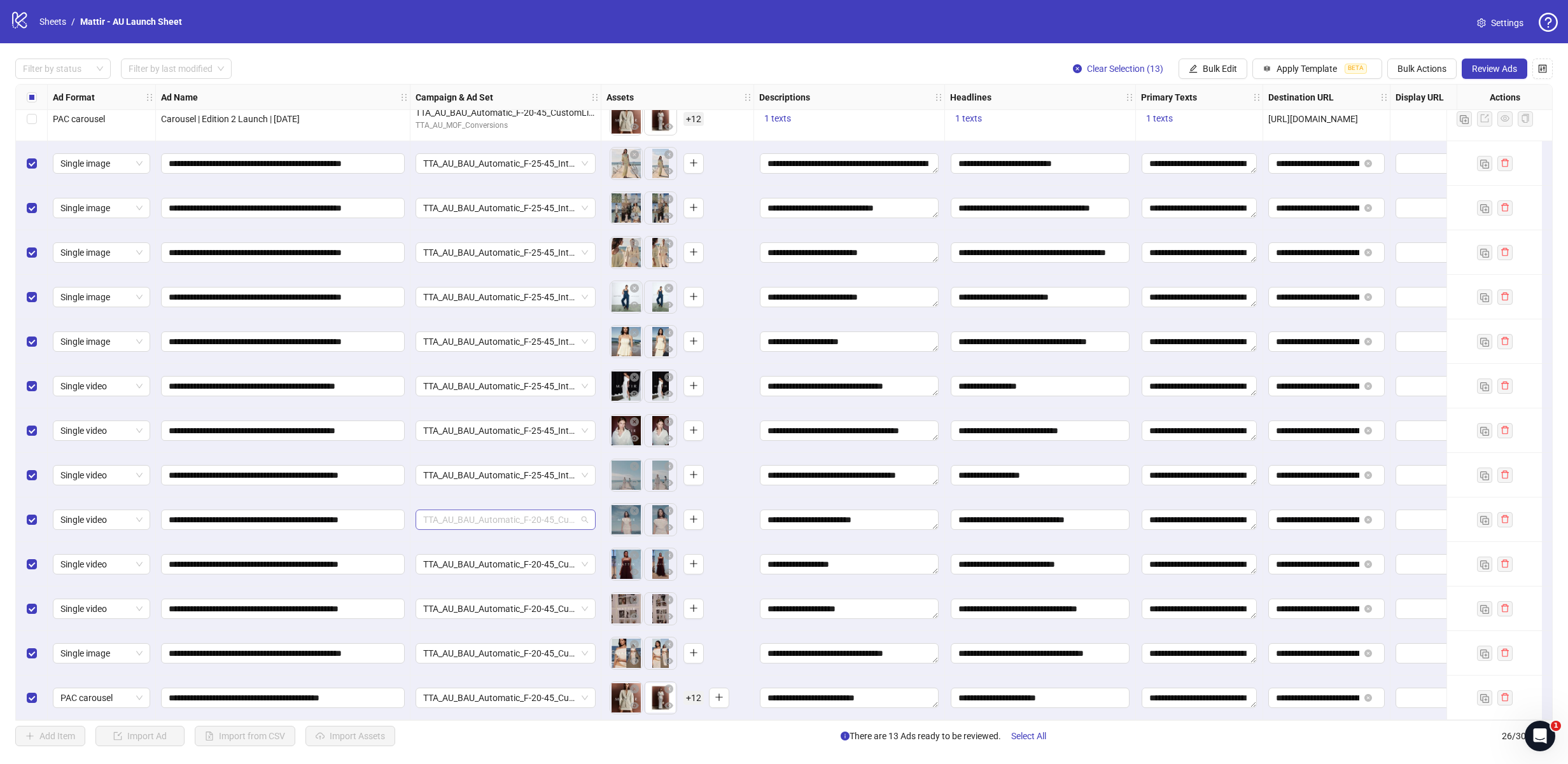
click at [487, 513] on span "TTA_AU_BAU_Automatic_F-20-45_CustomList_FirstPartyData_Purchase" at bounding box center [505, 519] width 165 height 19
click at [483, 653] on div "TTA_AU_TOF_Reach" at bounding box center [492, 657] width 134 height 12
click at [489, 563] on span "TTA_AU_BAU_Automatic_F-20-45_CustomList_FirstPartyData_Purchase" at bounding box center [505, 564] width 165 height 19
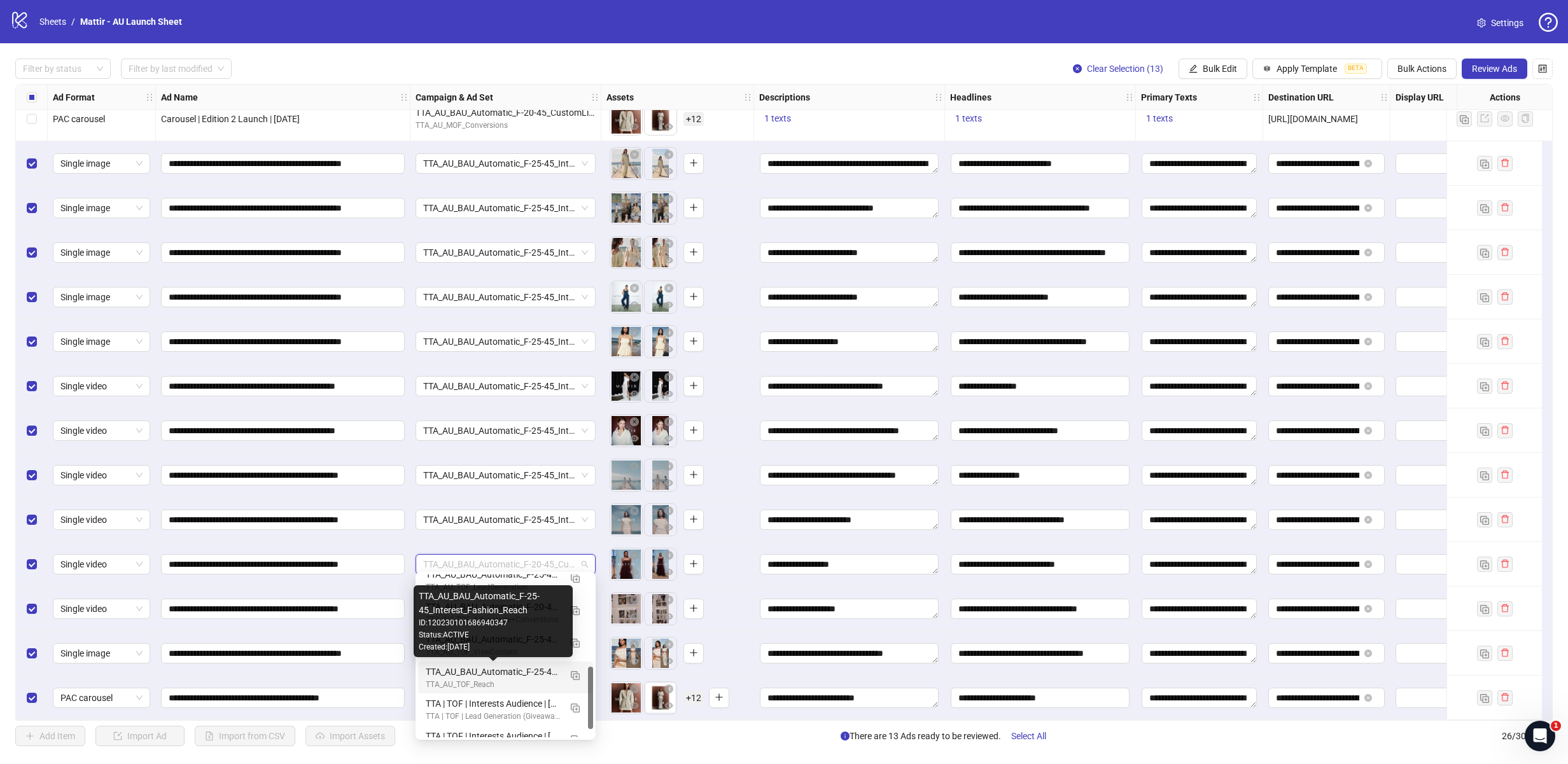
click at [480, 678] on div "TTA_AU_BAU_Automatic_F-25-45_Interest_Fashion_Reach" at bounding box center [492, 671] width 134 height 14
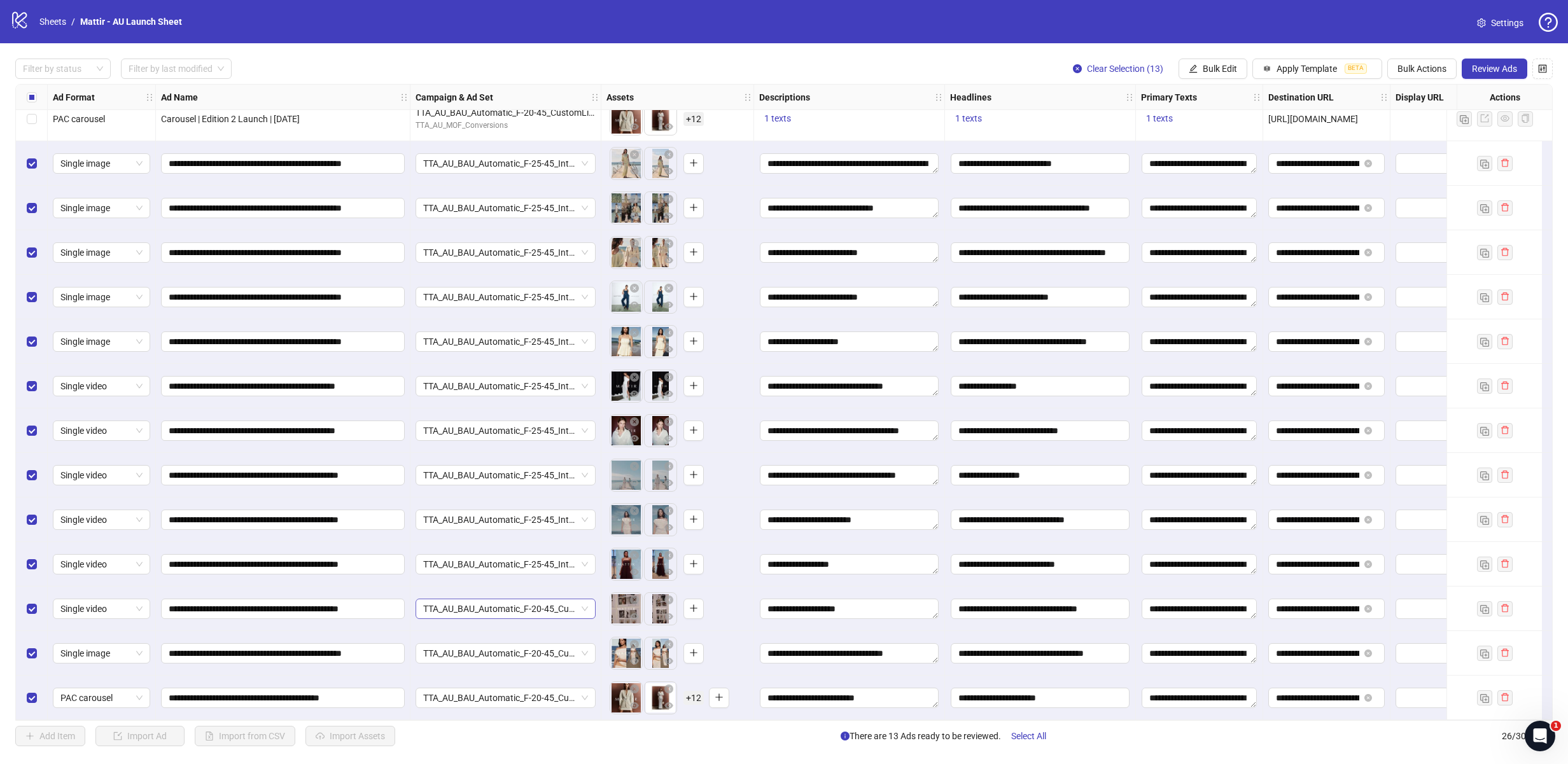
click at [481, 607] on span "TTA_AU_BAU_Automatic_F-20-45_CustomList_FirstPartyData_Purchase" at bounding box center [505, 609] width 165 height 19
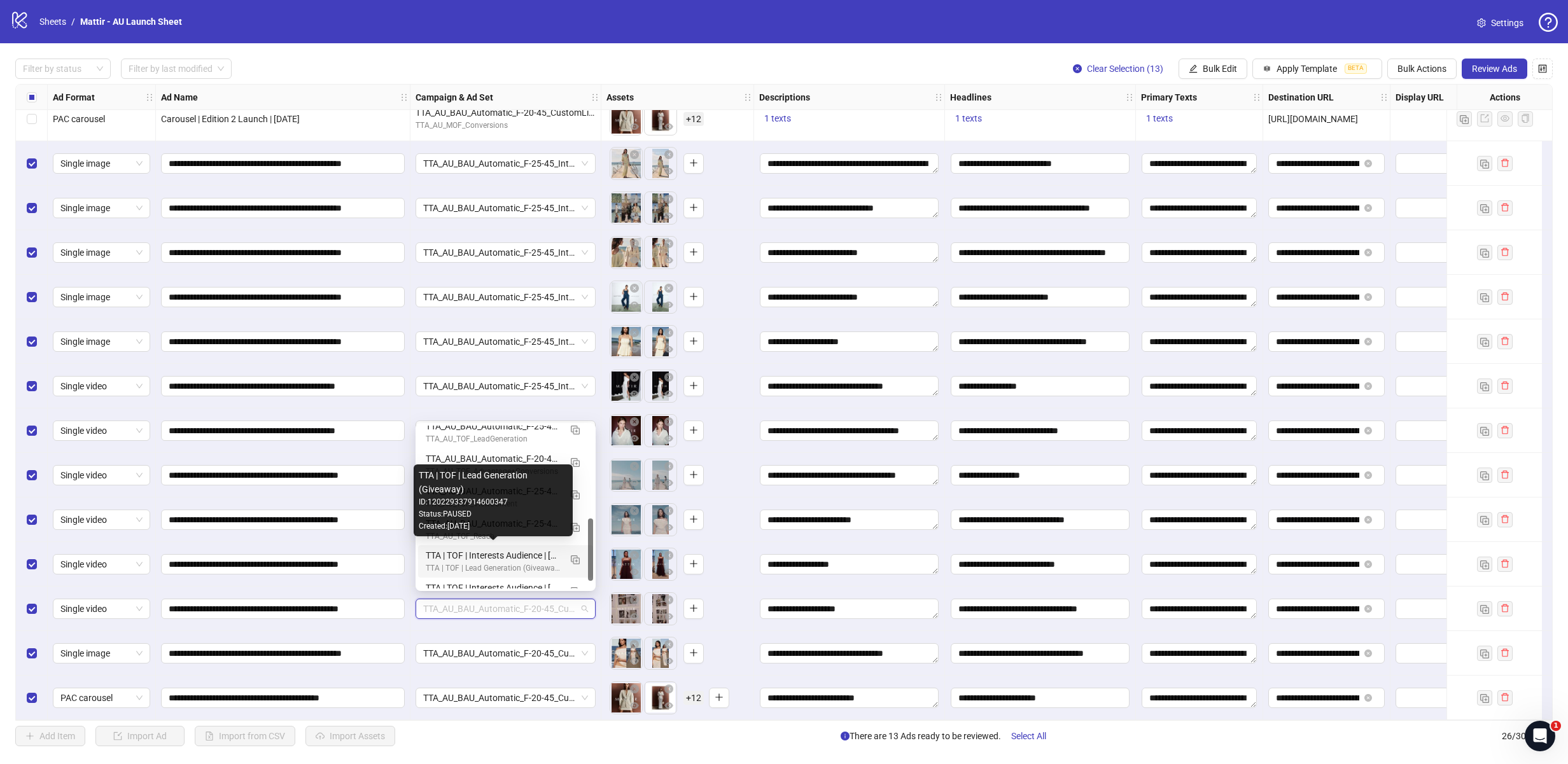
scroll to position [235, 0]
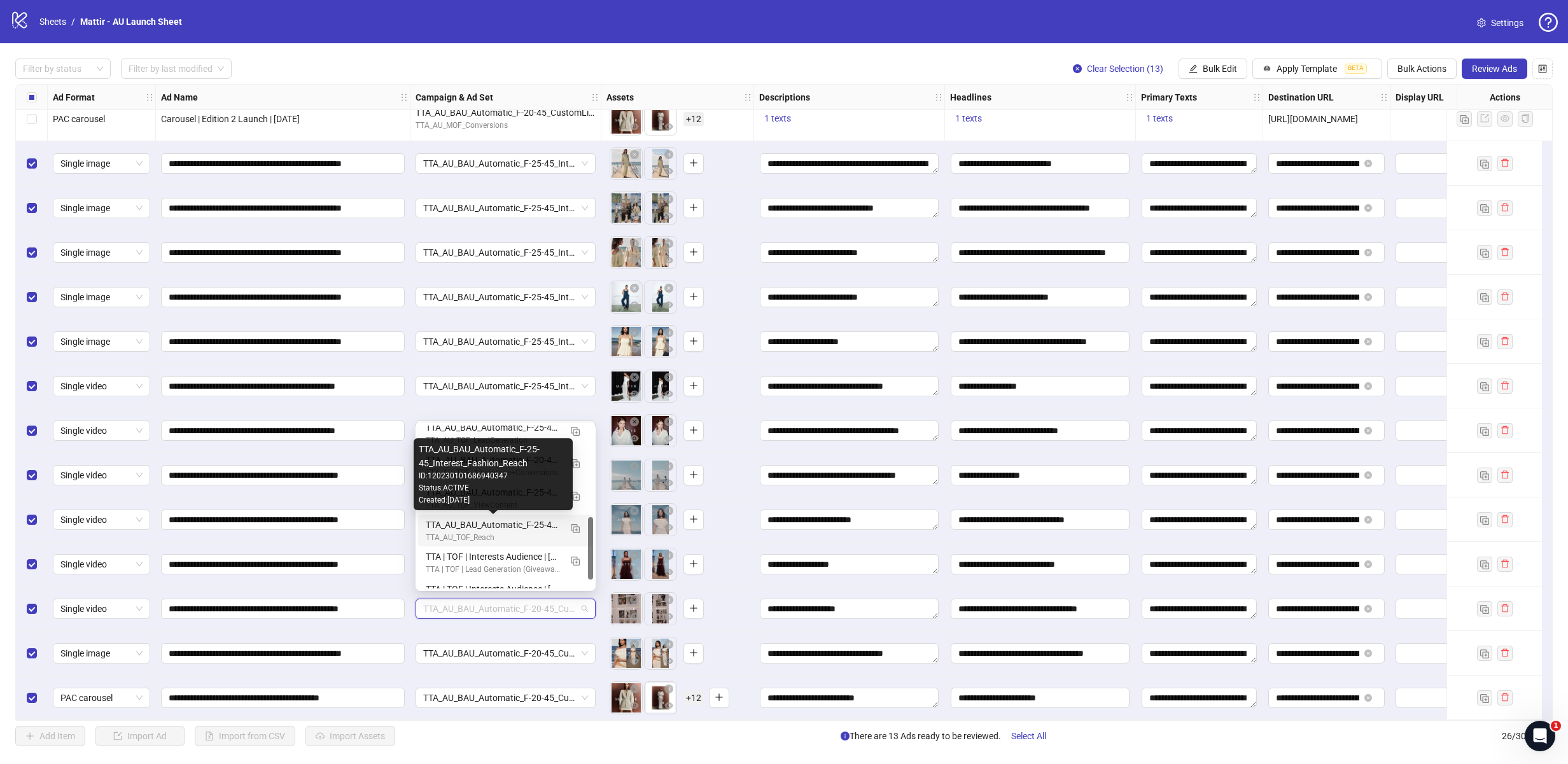
click at [488, 528] on div "TTA_AU_BAU_Automatic_F-25-45_Interest_Fashion_Reach" at bounding box center [492, 524] width 134 height 14
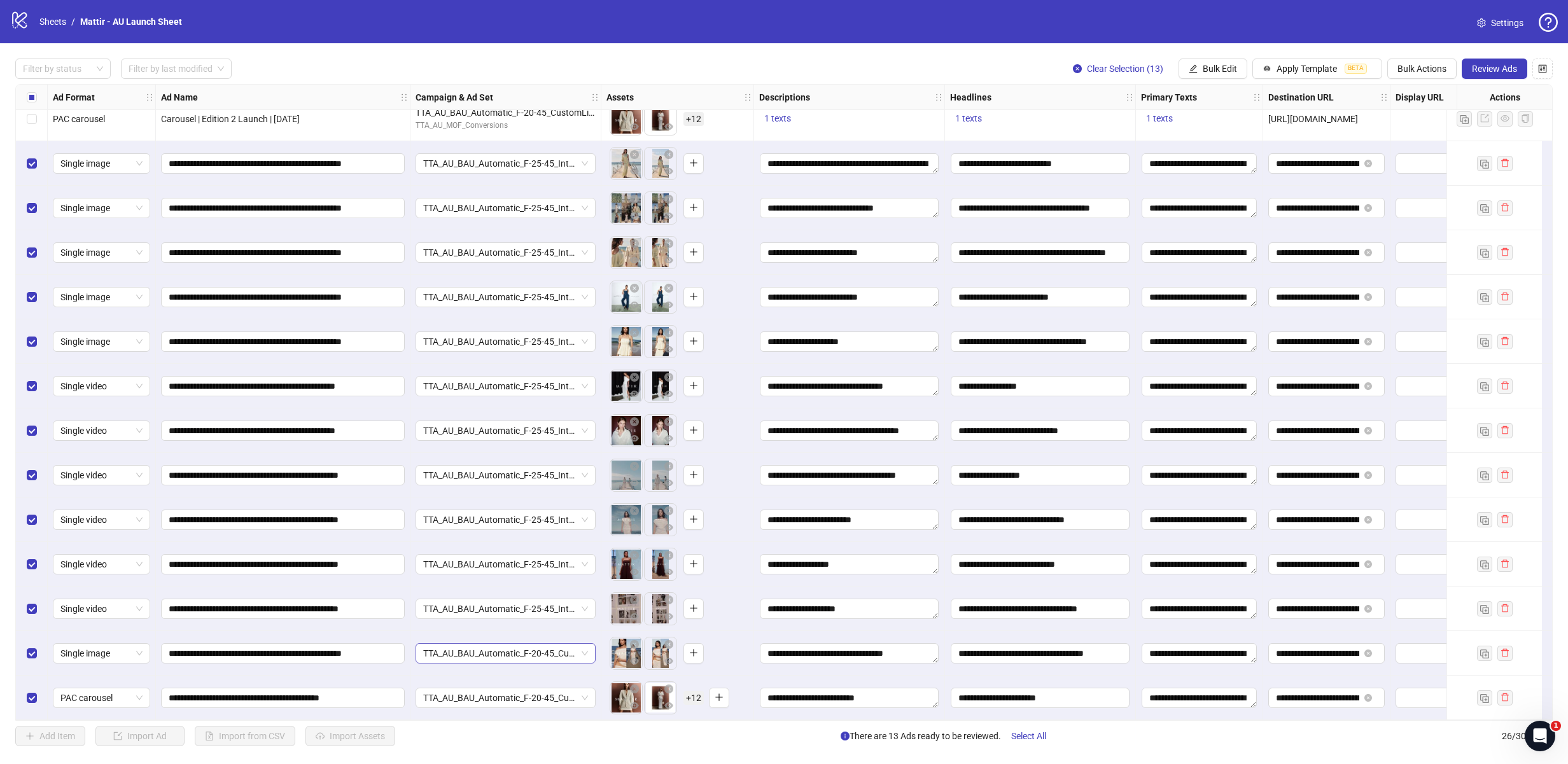
click at [483, 649] on span "TTA_AU_BAU_Automatic_F-20-45_CustomList_FirstPartyData_Purchase" at bounding box center [505, 653] width 165 height 19
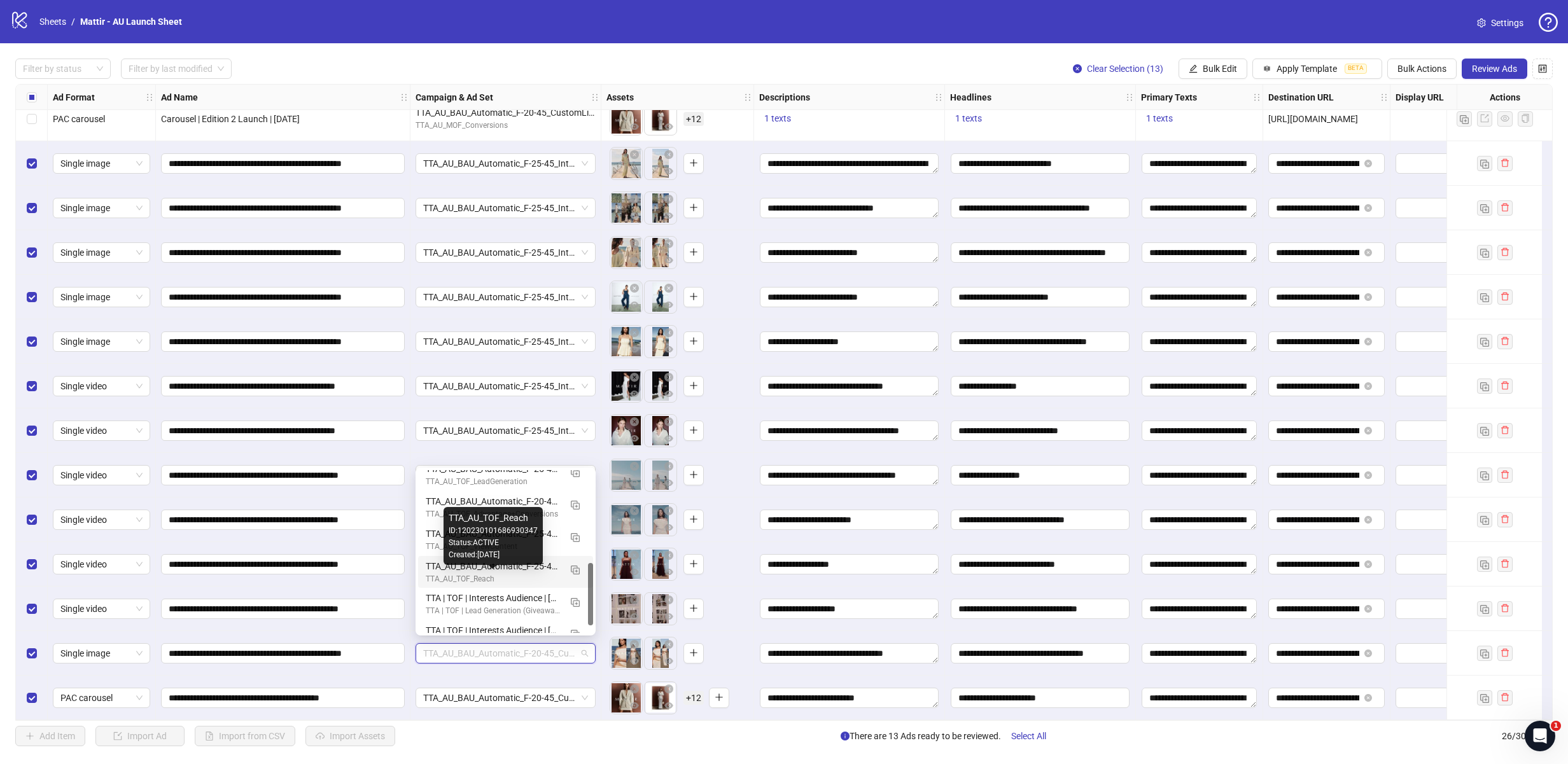
scroll to position [239, 0]
click at [486, 576] on div "TTA_AU_TOF_Reach" at bounding box center [492, 578] width 134 height 12
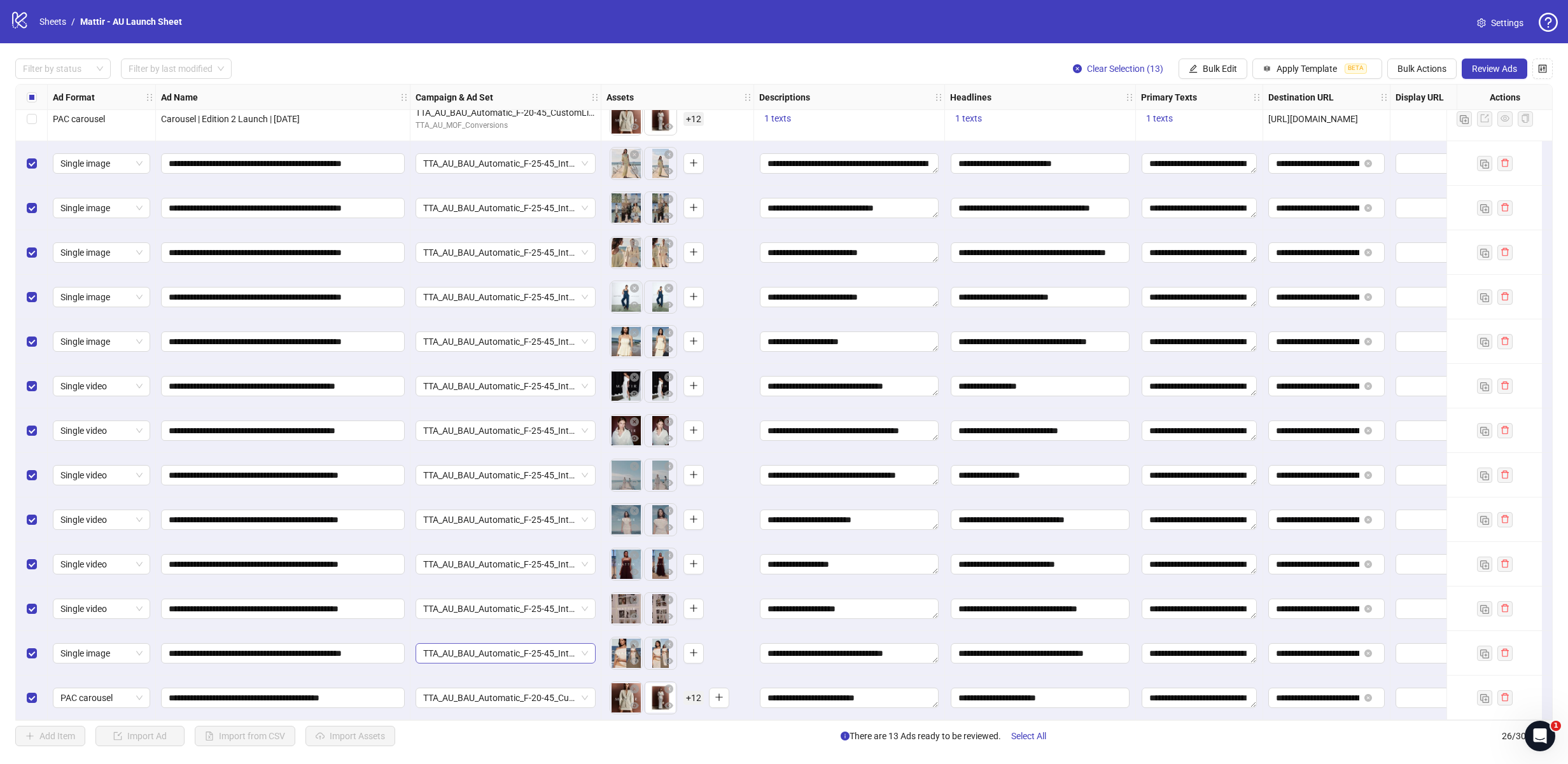
click at [477, 650] on span "TTA_AU_BAU_Automatic_F-25-45_Interest_Fashion_Reach" at bounding box center [505, 653] width 165 height 19
click at [470, 689] on span "TTA_AU_BAU_Automatic_F-20-45_CustomList_FirstPartyData_Purchase" at bounding box center [505, 697] width 165 height 19
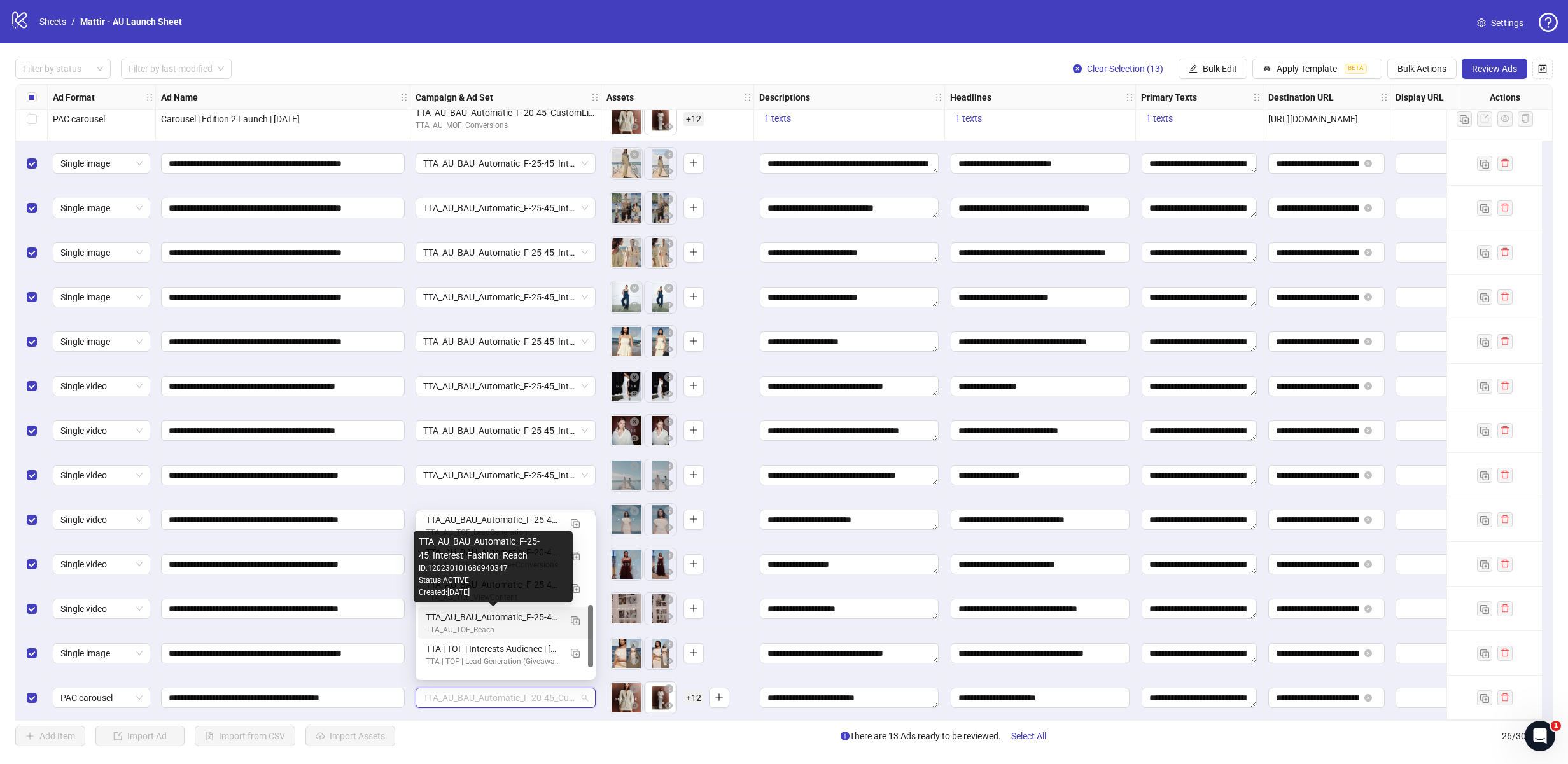
click at [521, 617] on div "TTA_AU_BAU_Automatic_F-25-45_Interest_Fashion_Reach" at bounding box center [492, 617] width 134 height 14
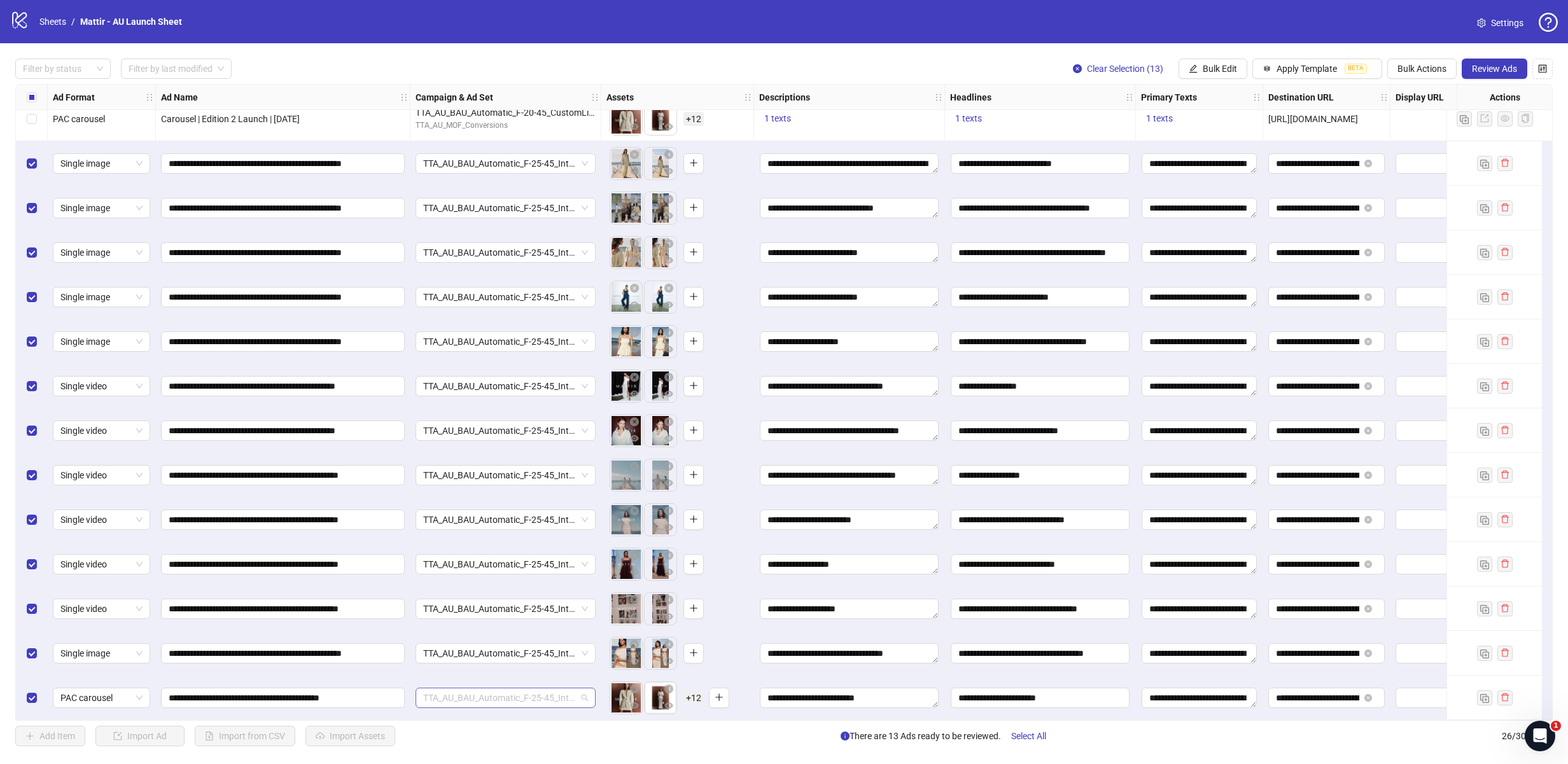
click at [491, 692] on span "TTA_AU_BAU_Automatic_F-25-45_Interest_Fashion_Reach" at bounding box center [505, 697] width 165 height 19
click at [406, 663] on div "**********" at bounding box center [283, 653] width 255 height 45
click at [453, 644] on span "TTA_AU_BAU_Automatic_F-25-45_Interest_Fashion_Reach" at bounding box center [505, 653] width 165 height 19
click at [391, 679] on div "**********" at bounding box center [283, 697] width 255 height 45
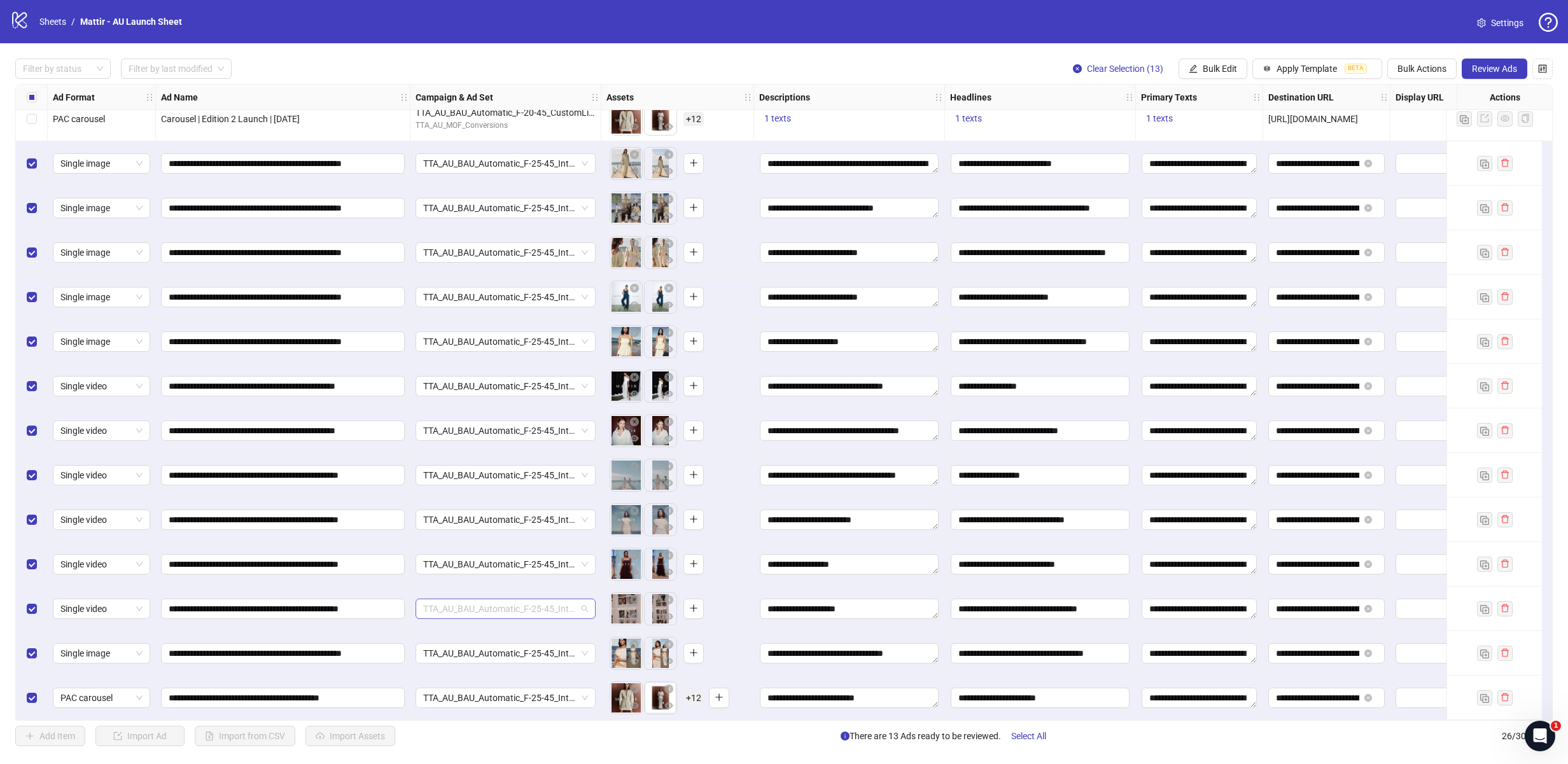
click at [448, 605] on span "TTA_AU_BAU_Automatic_F-25-45_Interest_Fashion_Reach" at bounding box center [505, 609] width 165 height 19
click at [397, 616] on div "**********" at bounding box center [283, 609] width 255 height 45
click at [439, 560] on span "TTA_AU_BAU_Automatic_F-25-45_Interest_Fashion_Reach" at bounding box center [505, 564] width 165 height 19
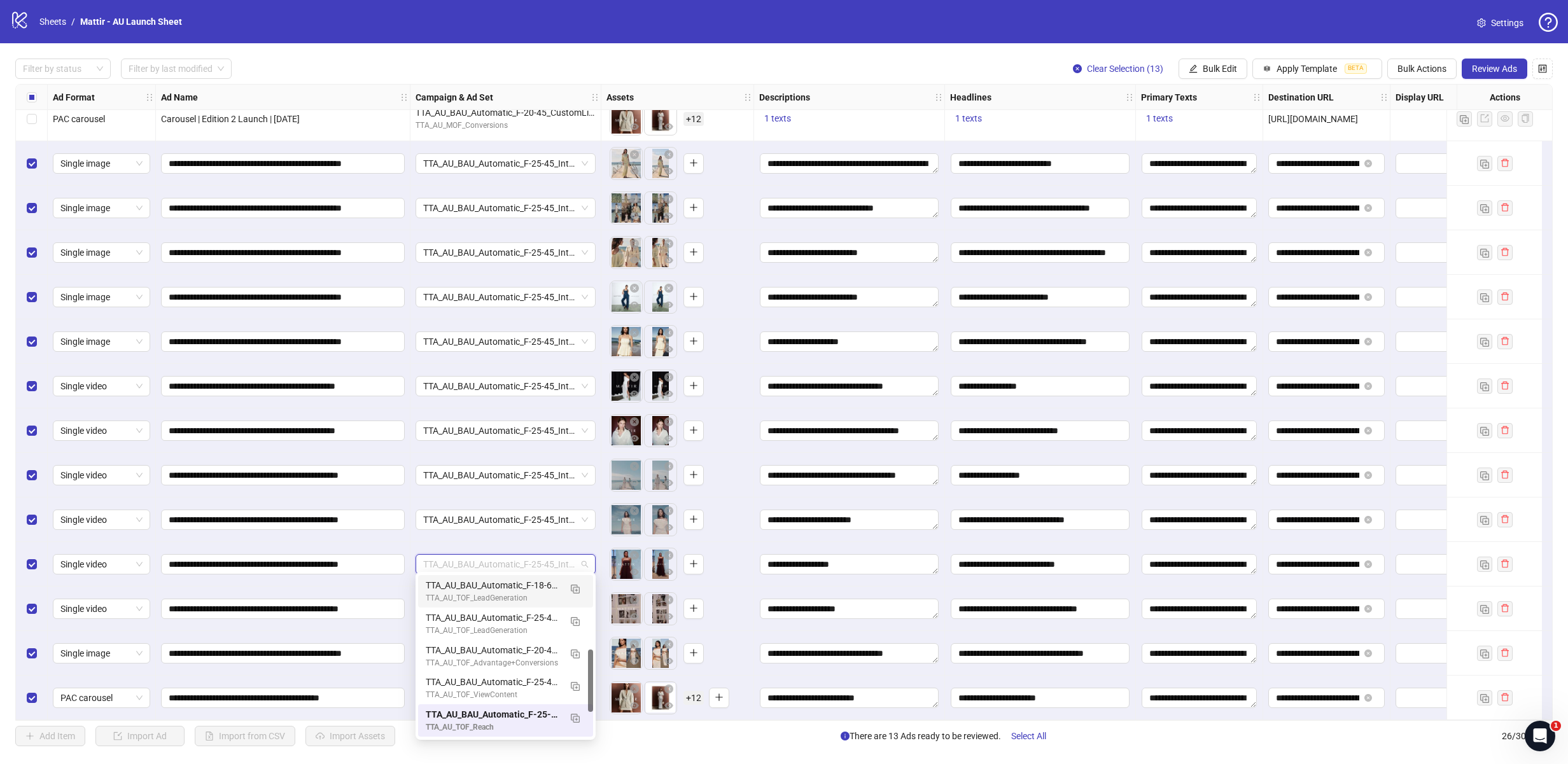
click at [395, 587] on div "**********" at bounding box center [283, 609] width 255 height 45
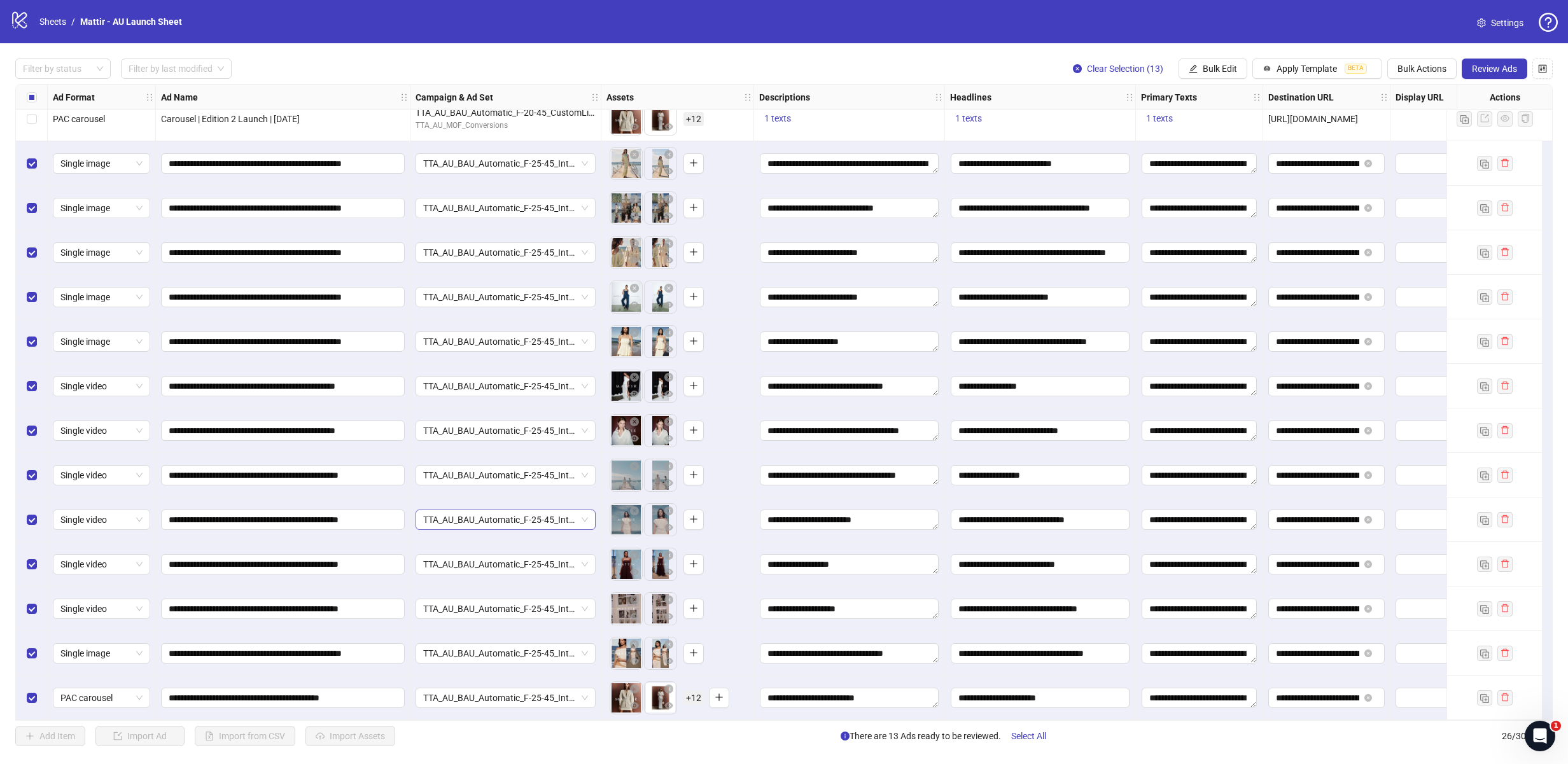
click at [442, 521] on span "TTA_AU_BAU_Automatic_F-25-45_Interest_Fashion_Reach" at bounding box center [505, 519] width 165 height 19
click at [391, 532] on div "**********" at bounding box center [283, 519] width 255 height 45
click at [451, 471] on span "TTA_AU_BAU_Automatic_F-25-45_Interest_Fashion_Reach" at bounding box center [505, 474] width 165 height 19
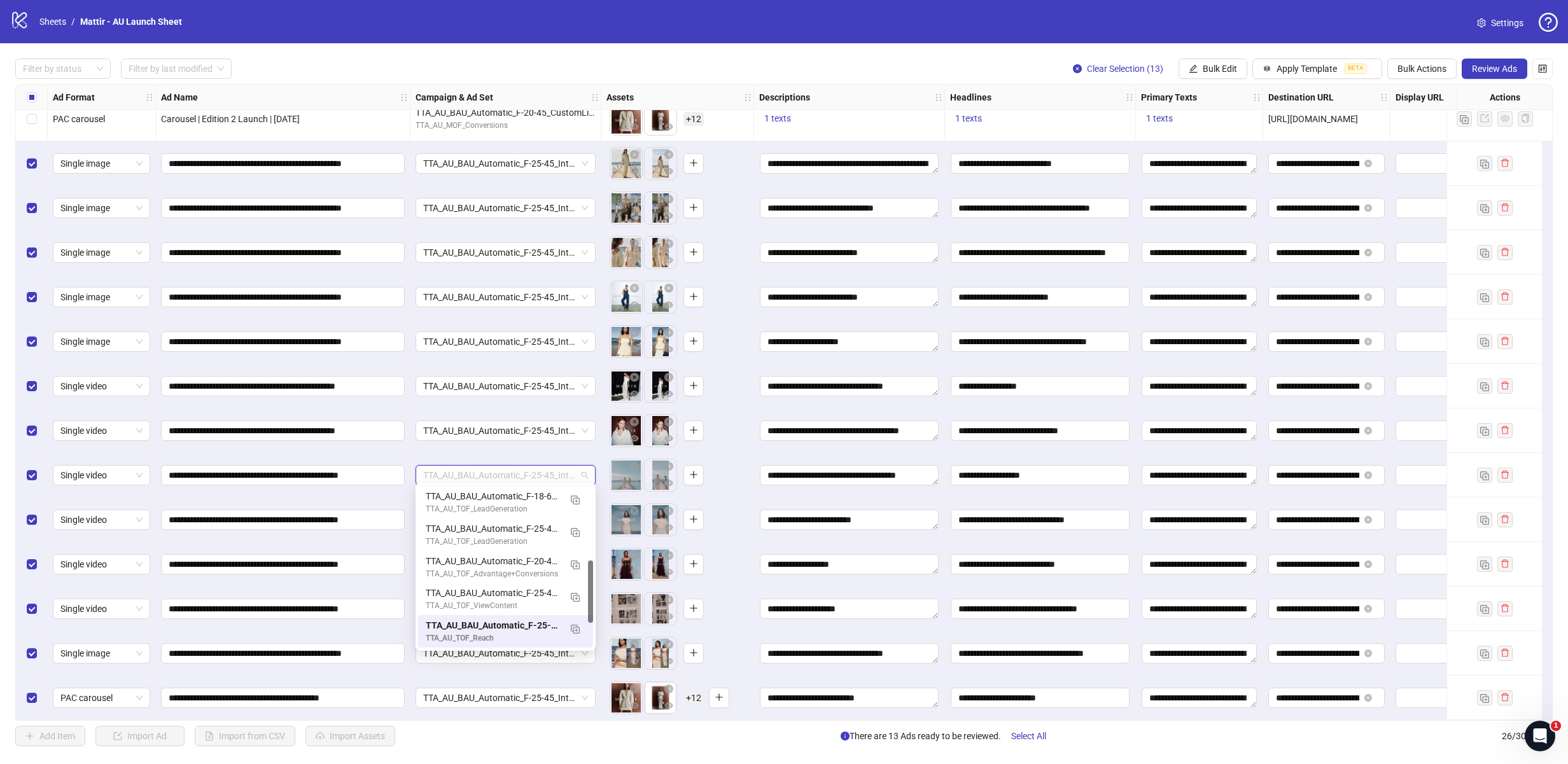
click at [391, 488] on div "**********" at bounding box center [283, 475] width 255 height 45
click at [460, 428] on span "TTA_AU_BAU_Automatic_F-25-45_Interest_Fashion_Reach" at bounding box center [505, 430] width 165 height 19
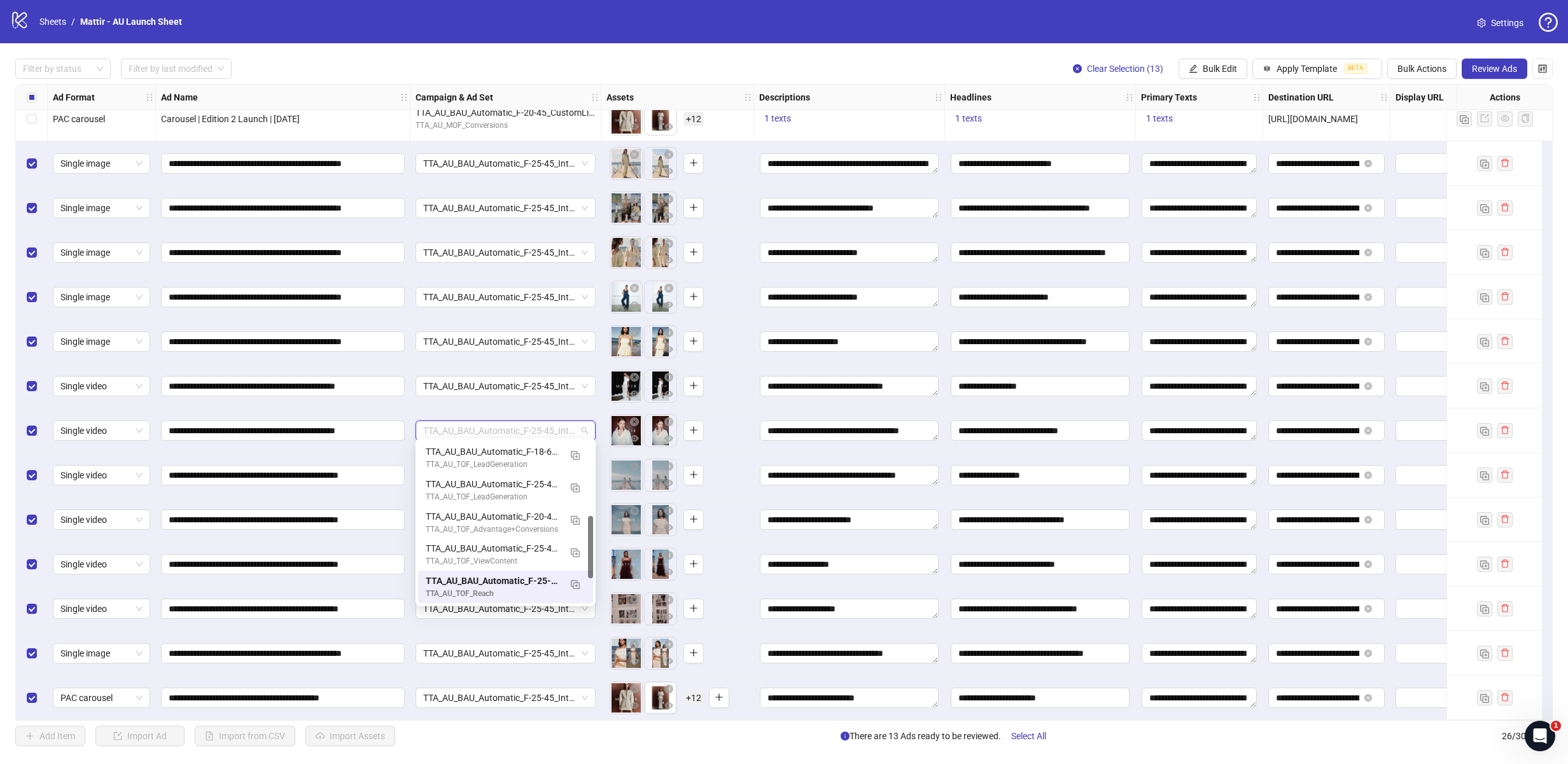
click at [391, 445] on div "**********" at bounding box center [283, 430] width 255 height 45
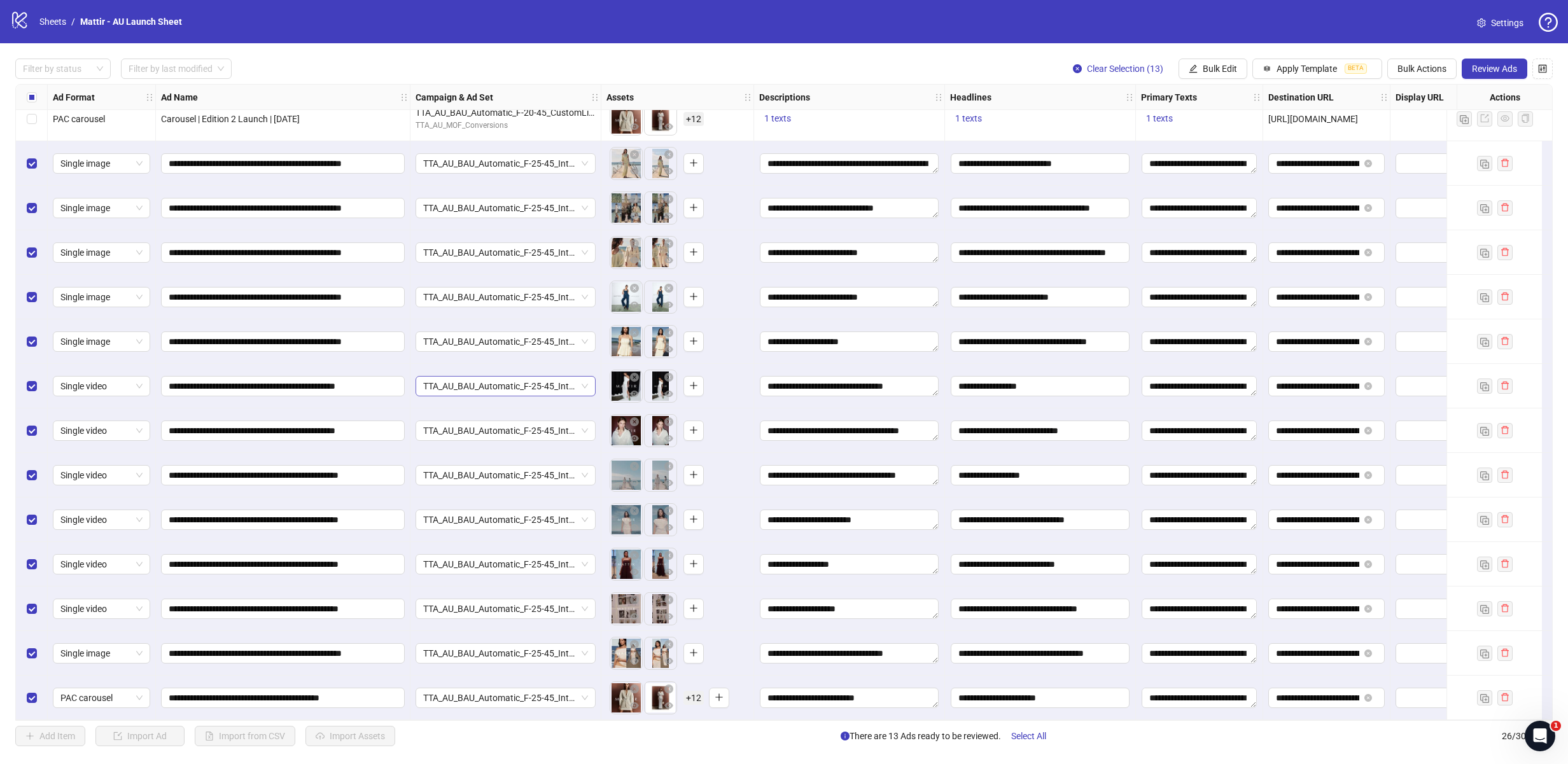
click at [461, 379] on span "TTA_AU_BAU_Automatic_F-25-45_Interest_Fashion_Reach" at bounding box center [505, 386] width 165 height 19
click at [394, 401] on div "**********" at bounding box center [283, 386] width 255 height 45
click at [451, 332] on span "TTA_AU_BAU_Automatic_F-25-45_Interest_Fashion_Reach" at bounding box center [505, 341] width 165 height 19
click at [398, 364] on div "**********" at bounding box center [283, 386] width 255 height 45
click at [448, 302] on div "TTA_AU_BAU_Automatic_F-25-45_Interest_Fashion_Reach" at bounding box center [505, 297] width 191 height 45
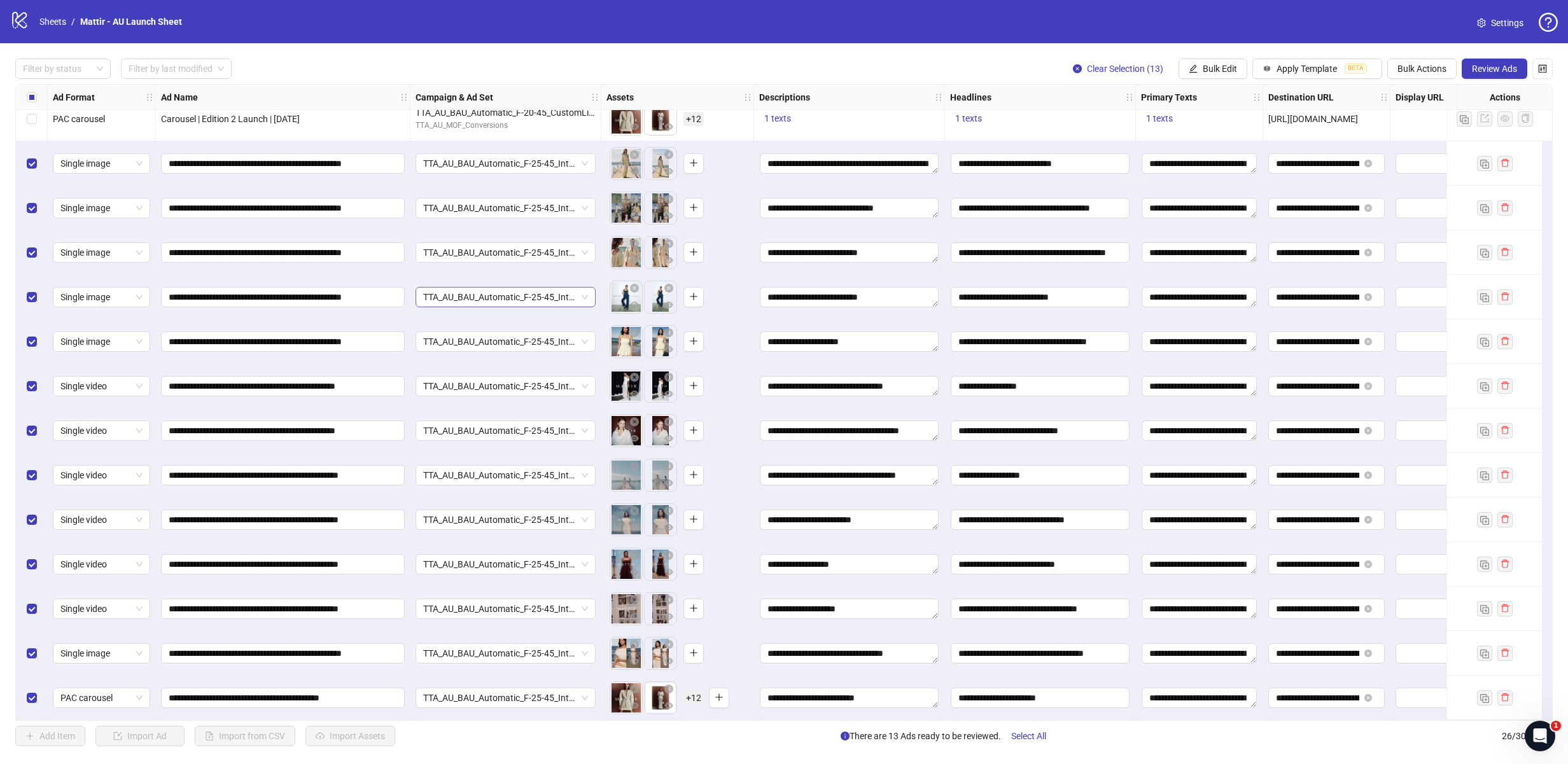
click at [448, 297] on span "TTA_AU_BAU_Automatic_F-25-45_Interest_Fashion_Reach" at bounding box center [505, 296] width 165 height 19
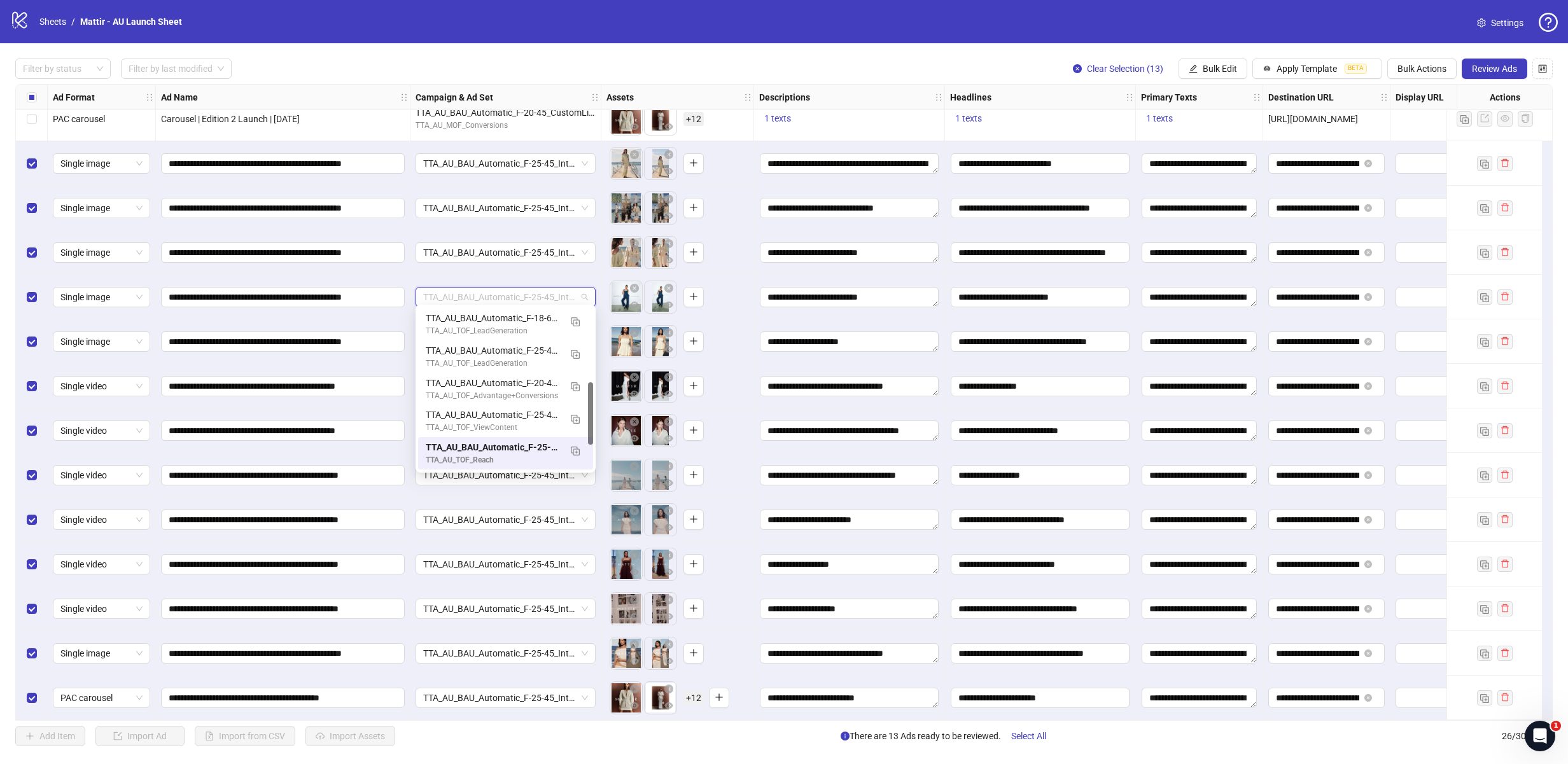
click at [405, 305] on div "**********" at bounding box center [283, 297] width 255 height 45
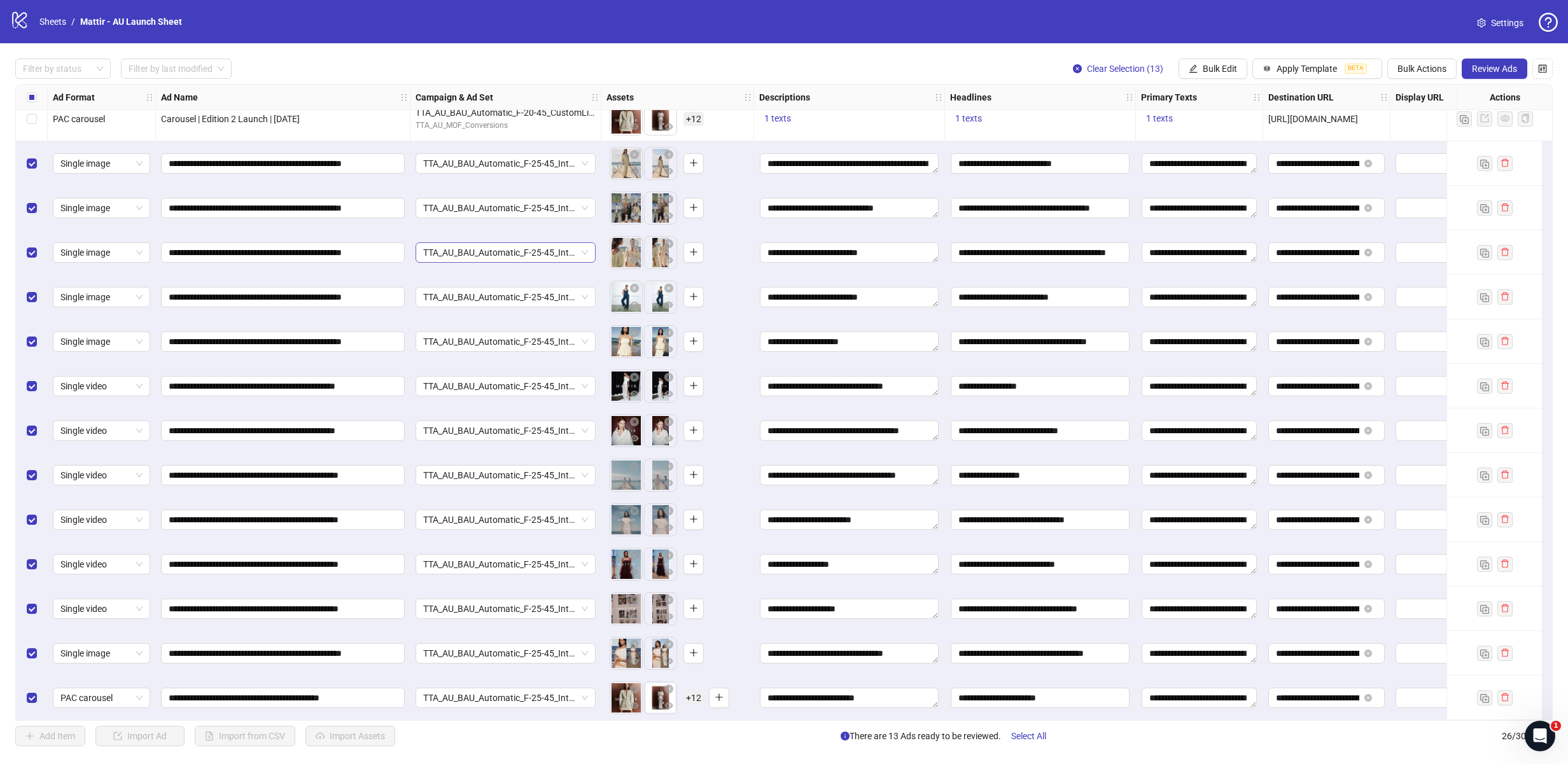
click at [457, 249] on span "TTA_AU_BAU_Automatic_F-25-45_Interest_Fashion_Reach" at bounding box center [505, 252] width 165 height 19
click at [404, 264] on div "**********" at bounding box center [283, 252] width 255 height 45
click at [456, 206] on span "TTA_AU_BAU_Automatic_F-25-45_Interest_Fashion_Reach" at bounding box center [505, 207] width 165 height 19
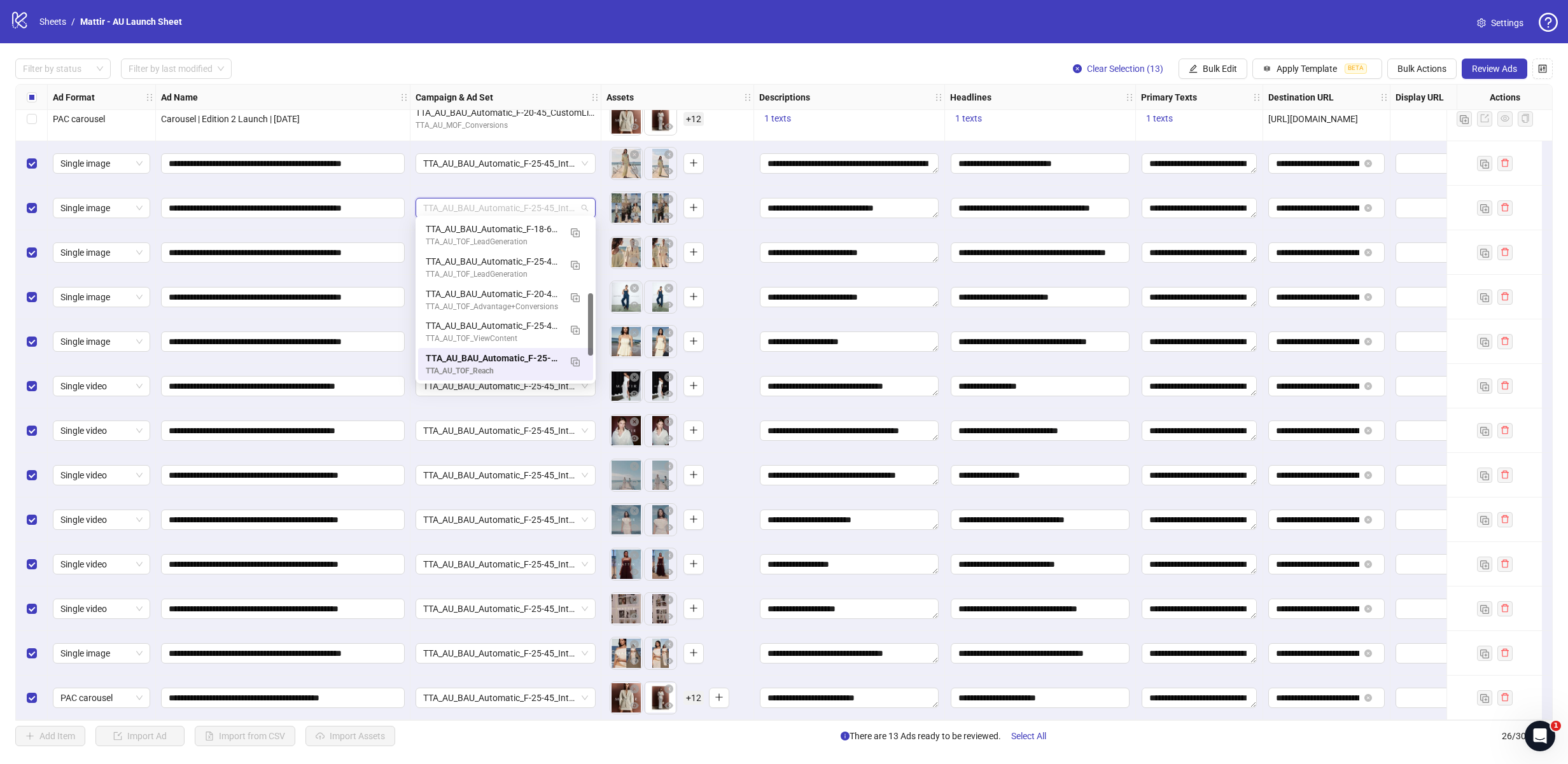
click at [383, 224] on div "**********" at bounding box center [283, 207] width 255 height 45
click at [450, 165] on span "TTA_AU_BAU_Automatic_F-25-45_Interest_Fashion_Reach" at bounding box center [505, 163] width 165 height 19
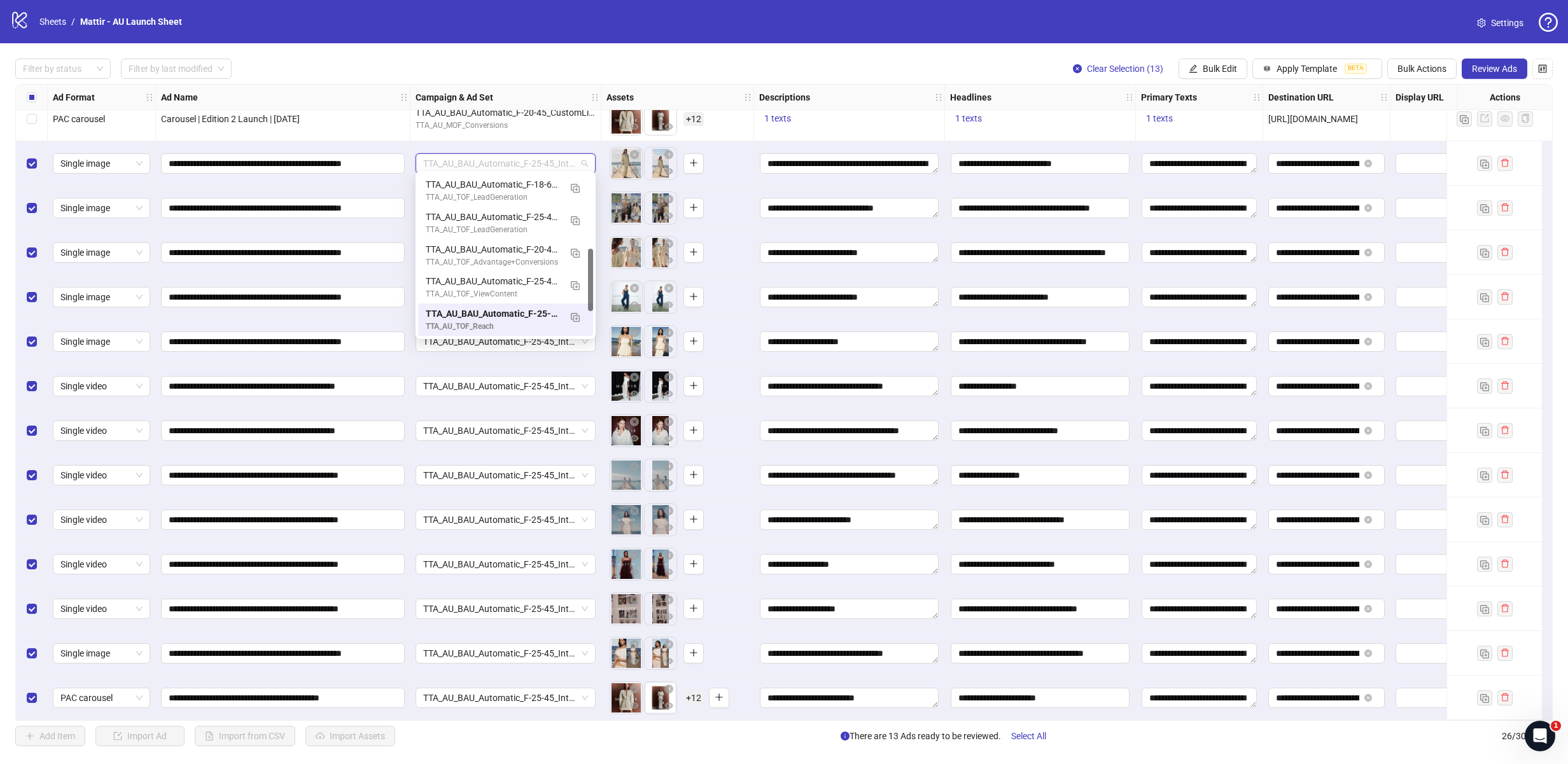
click at [396, 177] on div "**********" at bounding box center [283, 164] width 255 height 45
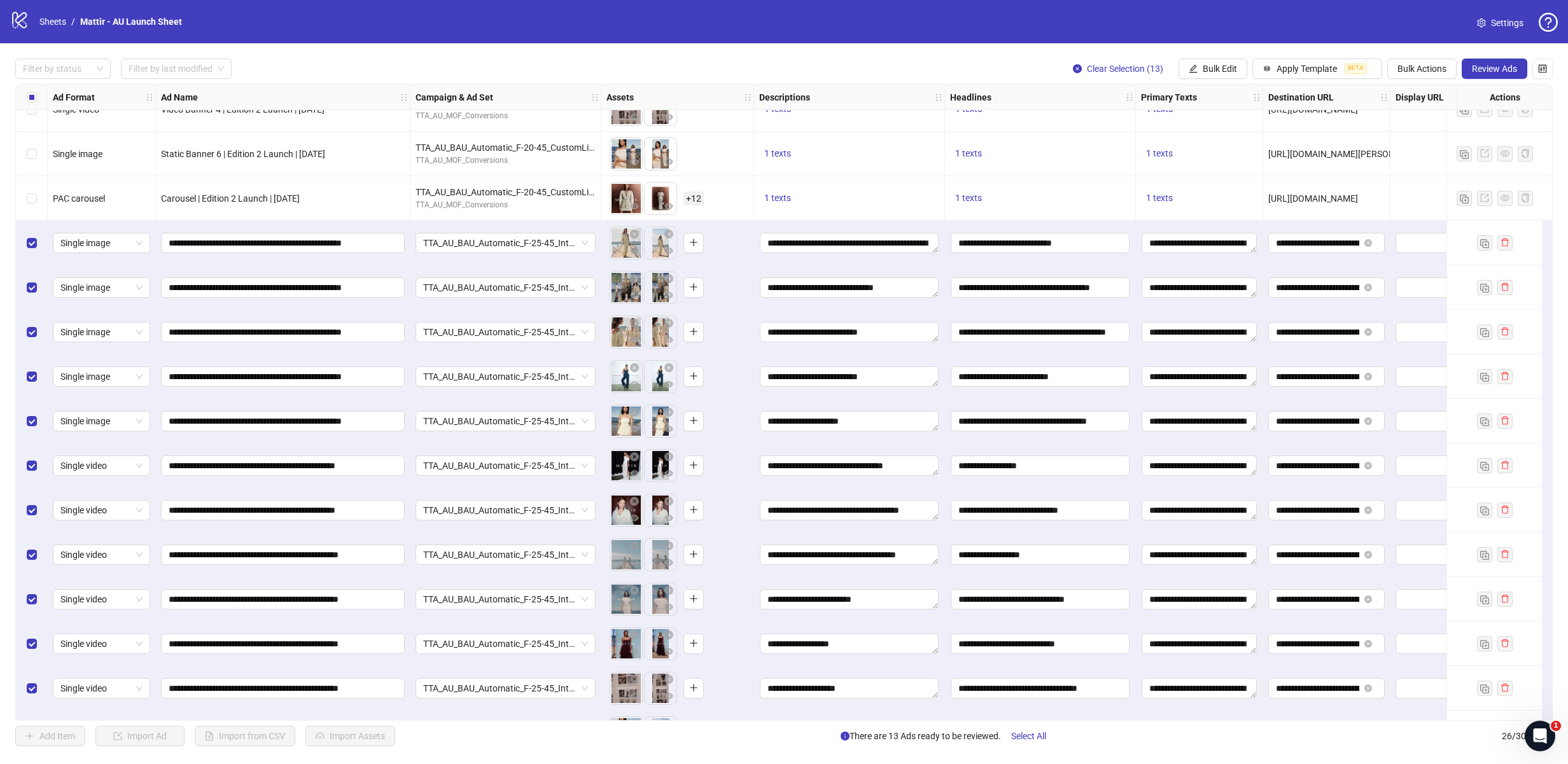
scroll to position [552, 0]
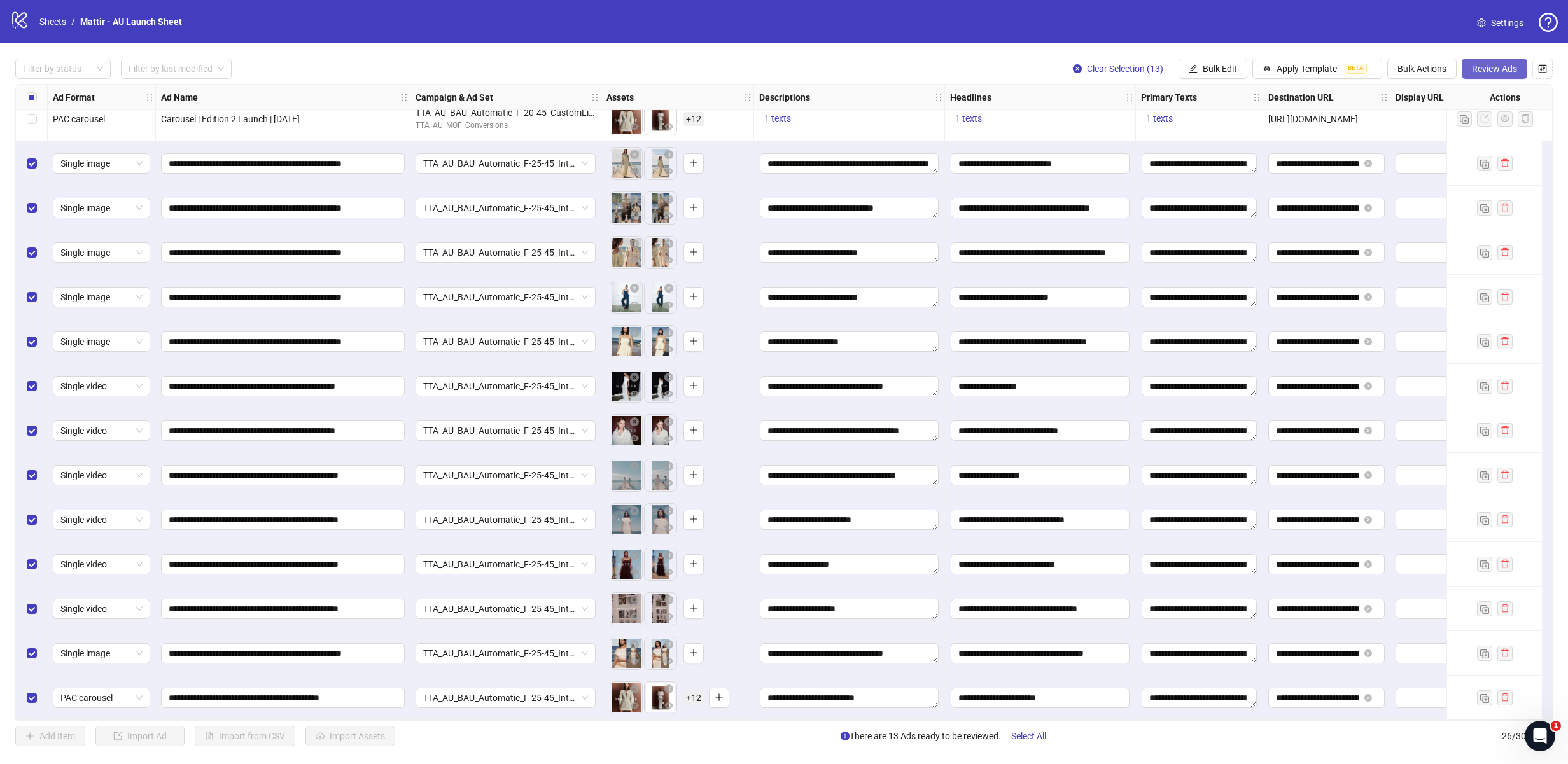
click at [1480, 68] on span "Review Ads" at bounding box center [1494, 68] width 46 height 11
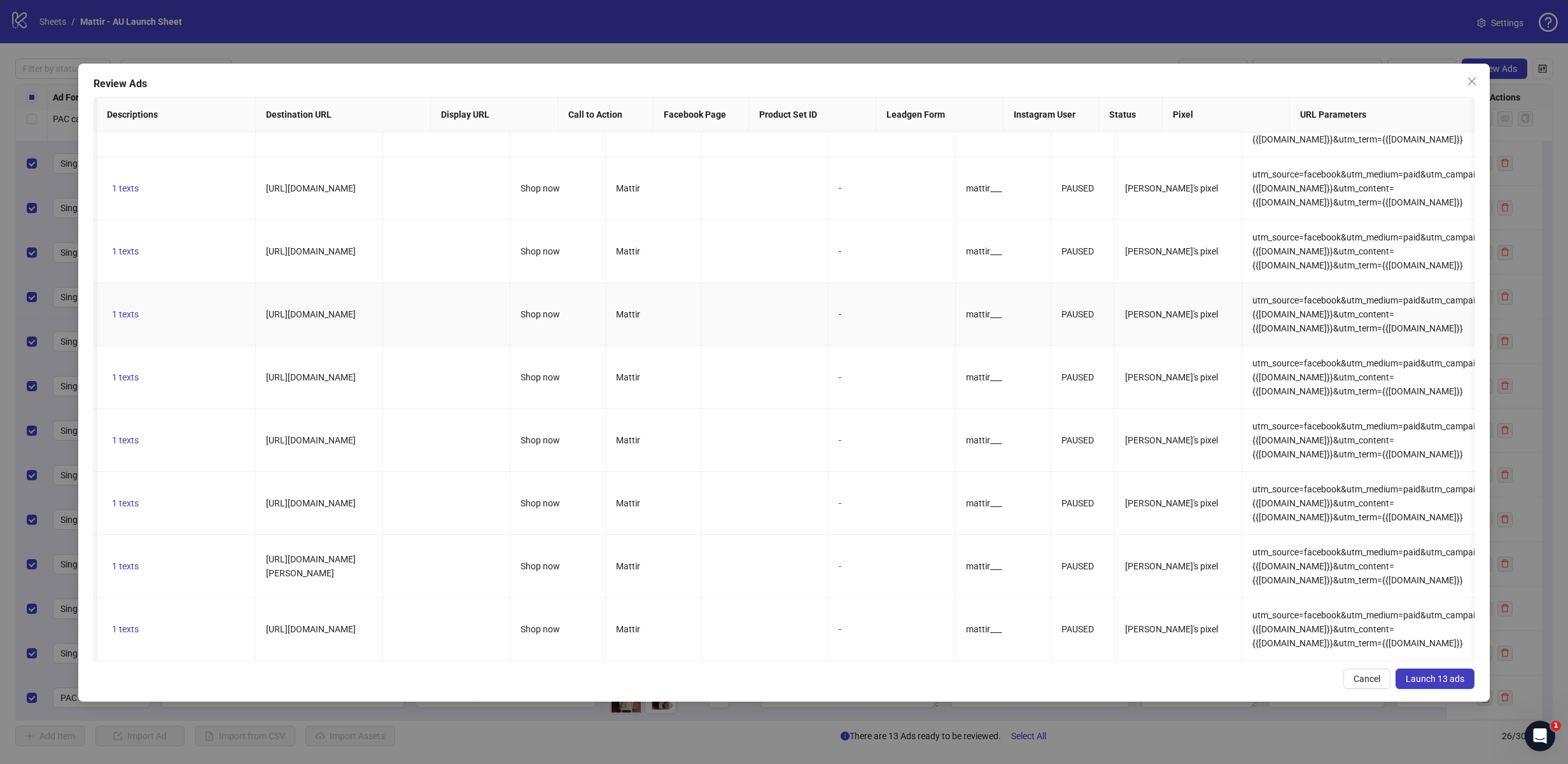
scroll to position [0, 0]
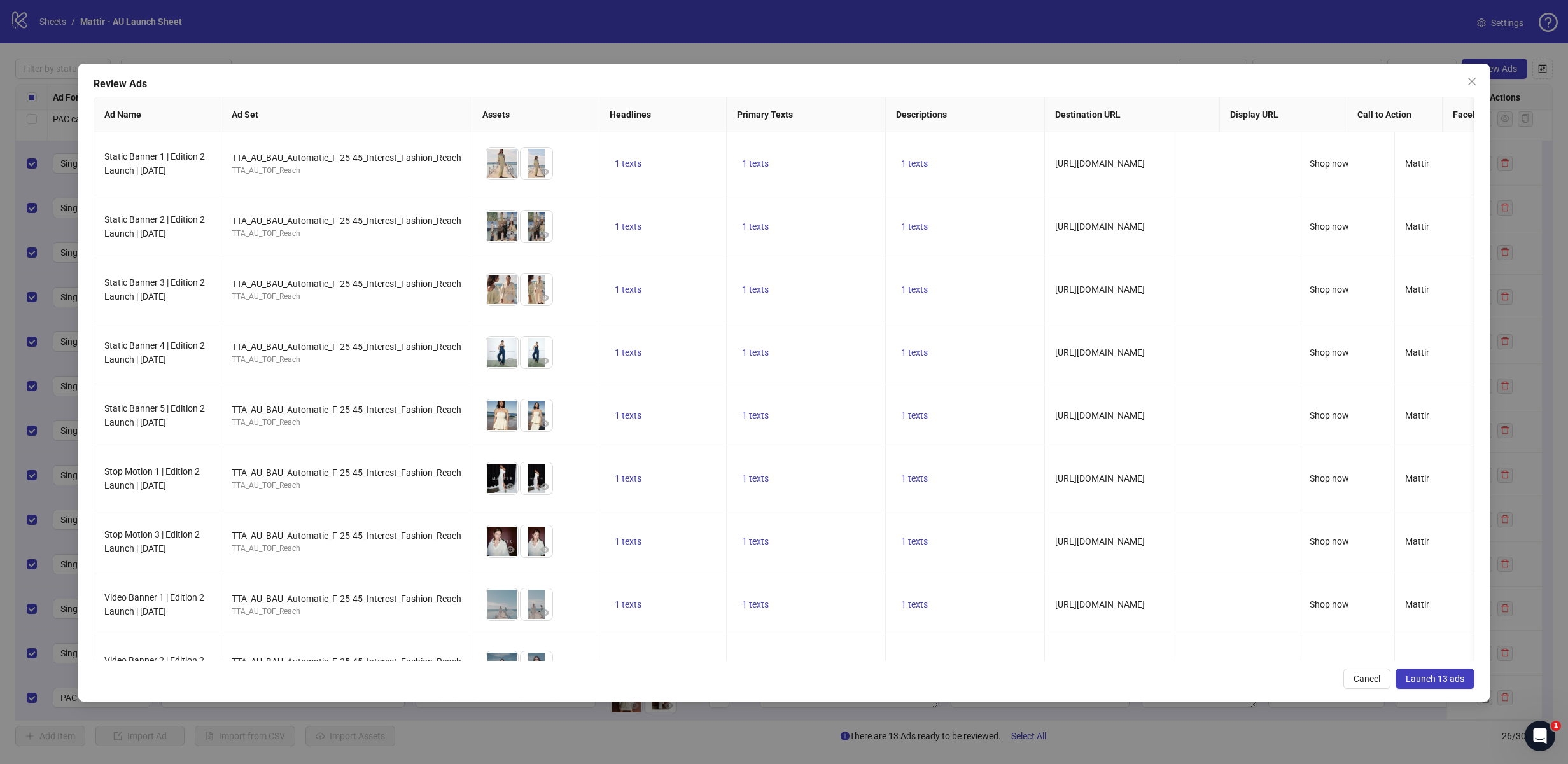
click at [1425, 681] on span "Launch 13 ads" at bounding box center [1435, 679] width 59 height 11
